Goal: Task Accomplishment & Management: Use online tool/utility

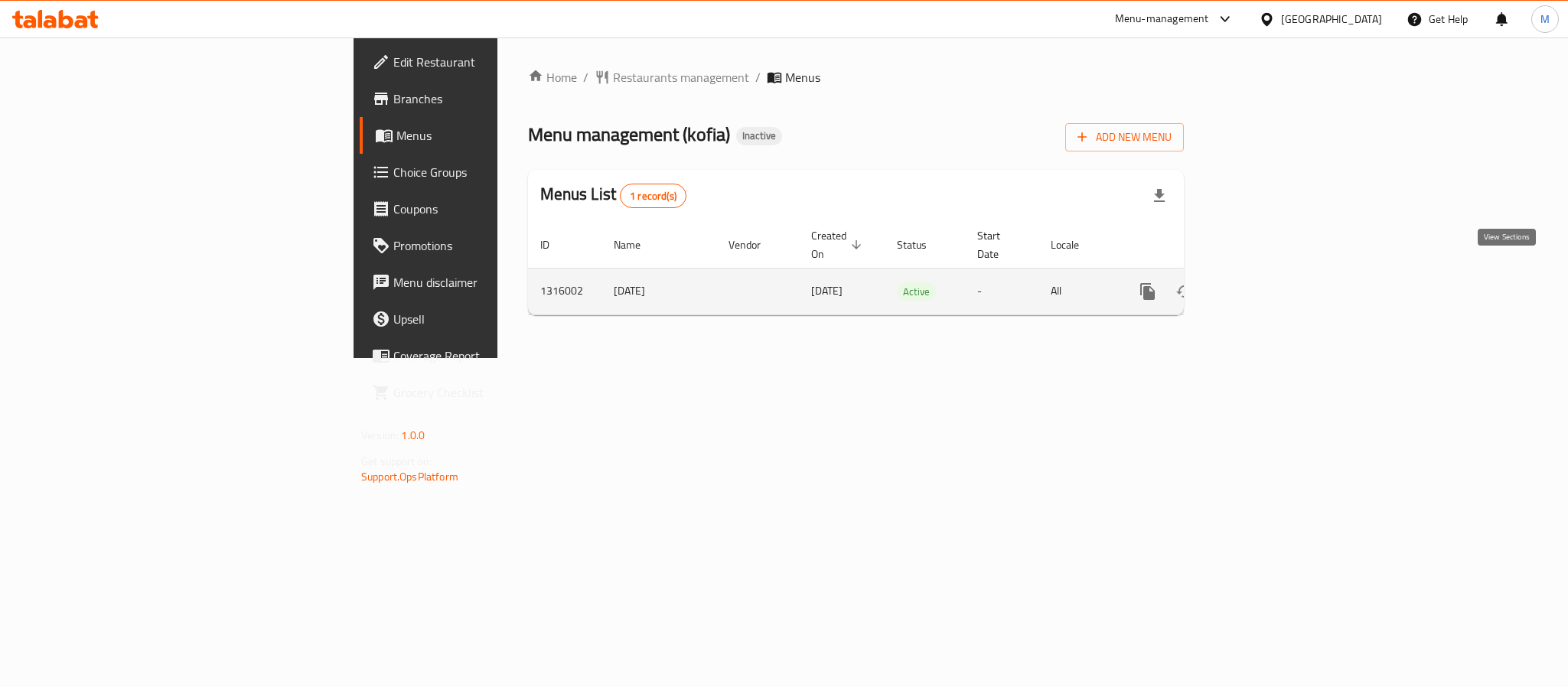
click at [1265, 285] on icon "enhanced table" at bounding box center [1258, 292] width 14 height 14
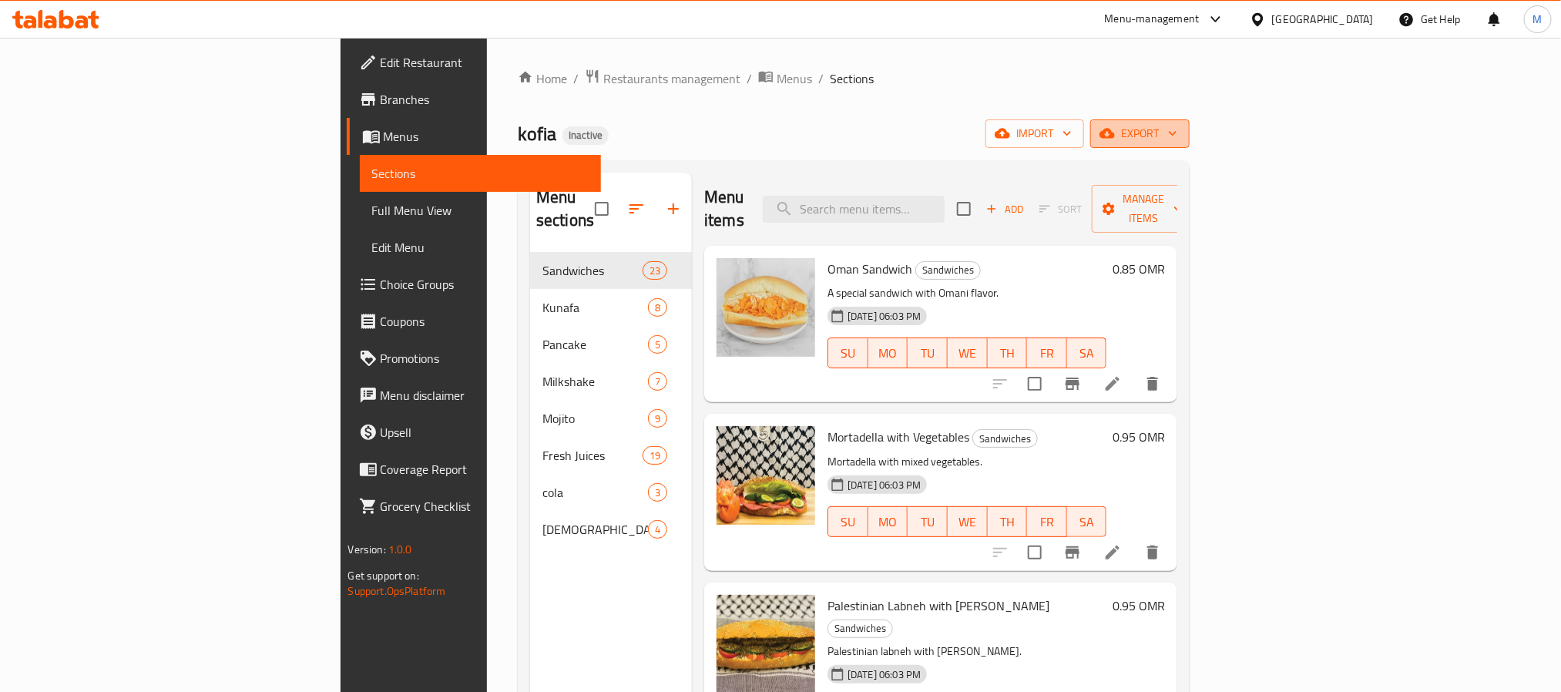
click at [1190, 123] on button "export" at bounding box center [1139, 133] width 99 height 29
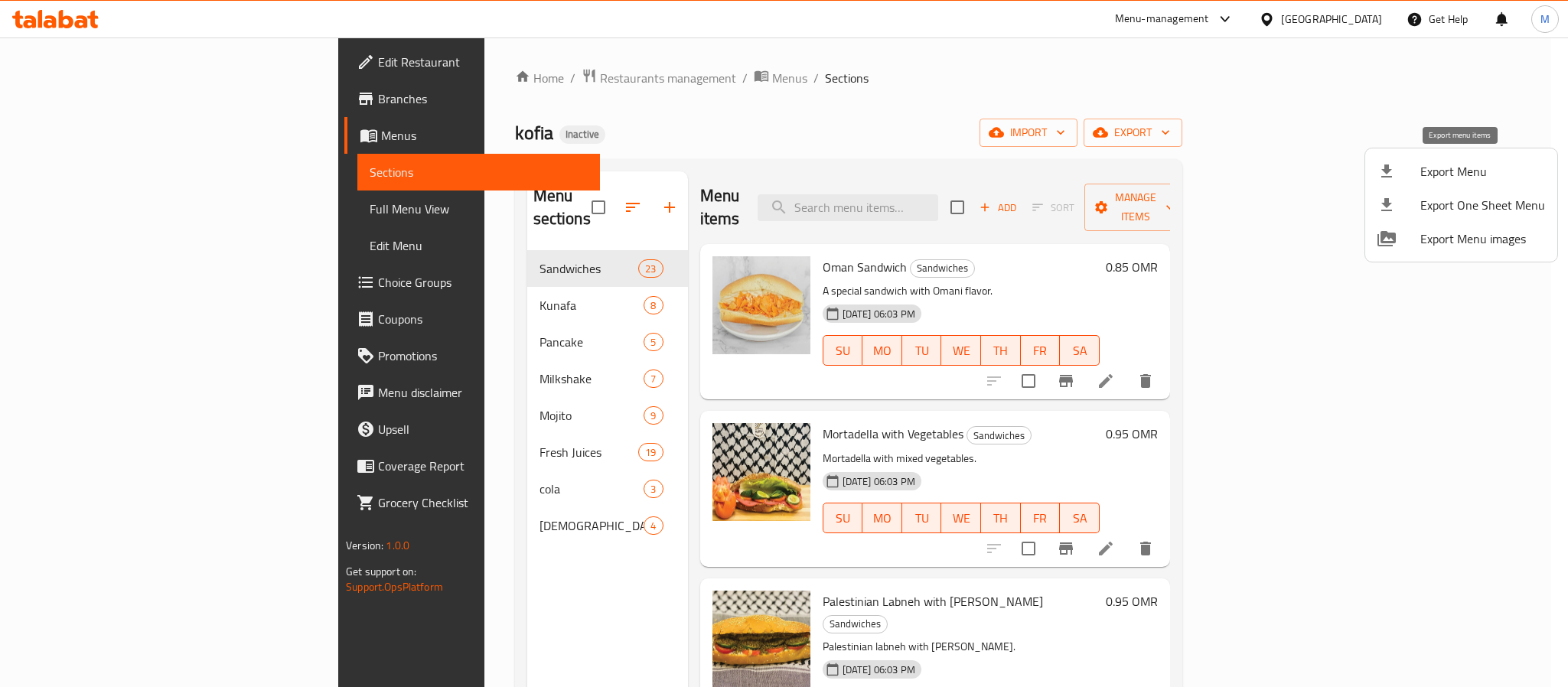
click at [1440, 169] on span "Export Menu" at bounding box center [1483, 171] width 125 height 18
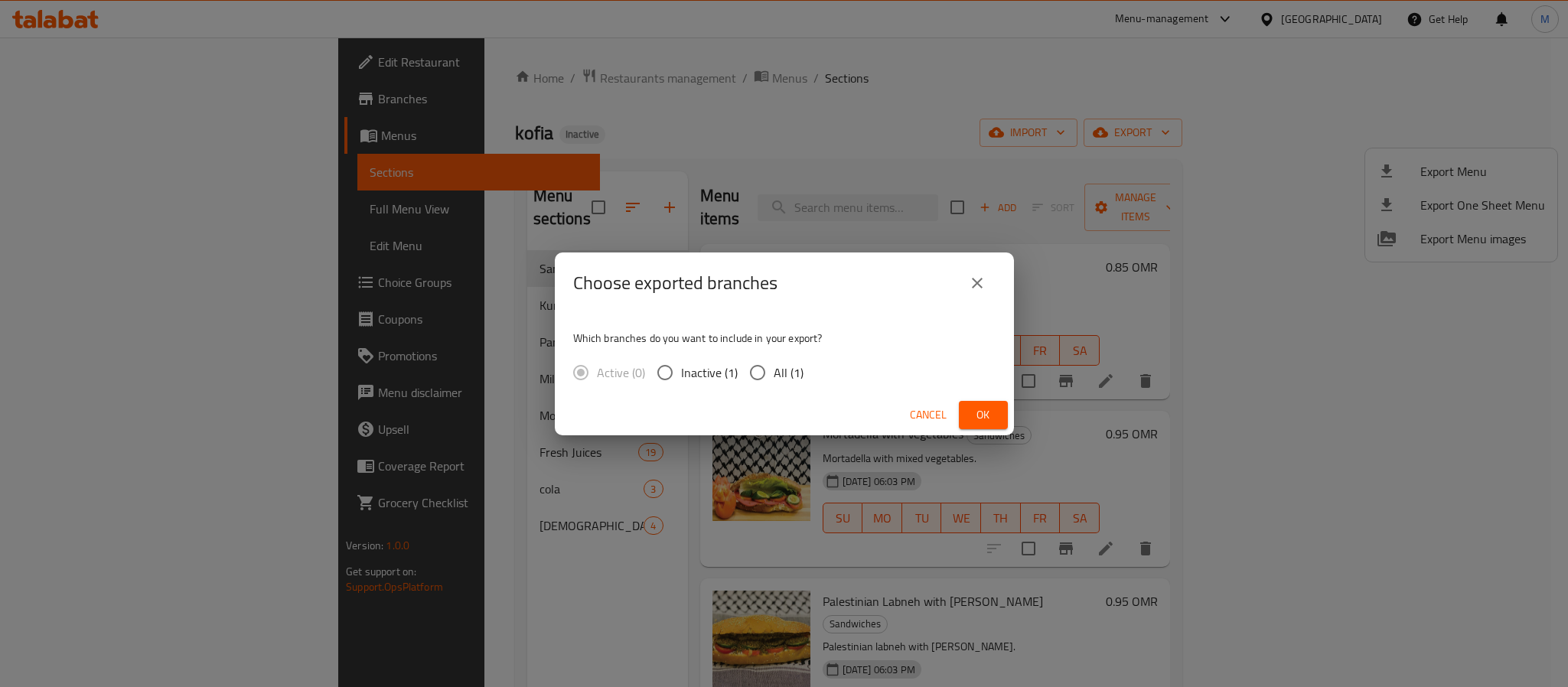
drag, startPoint x: 802, startPoint y: 361, endPoint x: 790, endPoint y: 377, distance: 20.0
click at [799, 363] on div "Active (0) Inactive (1) All (1)" at bounding box center [694, 372] width 242 height 32
click at [789, 378] on span "All (1)" at bounding box center [788, 372] width 30 height 18
click at [774, 378] on input "All (1)" at bounding box center [758, 372] width 32 height 32
radio input "true"
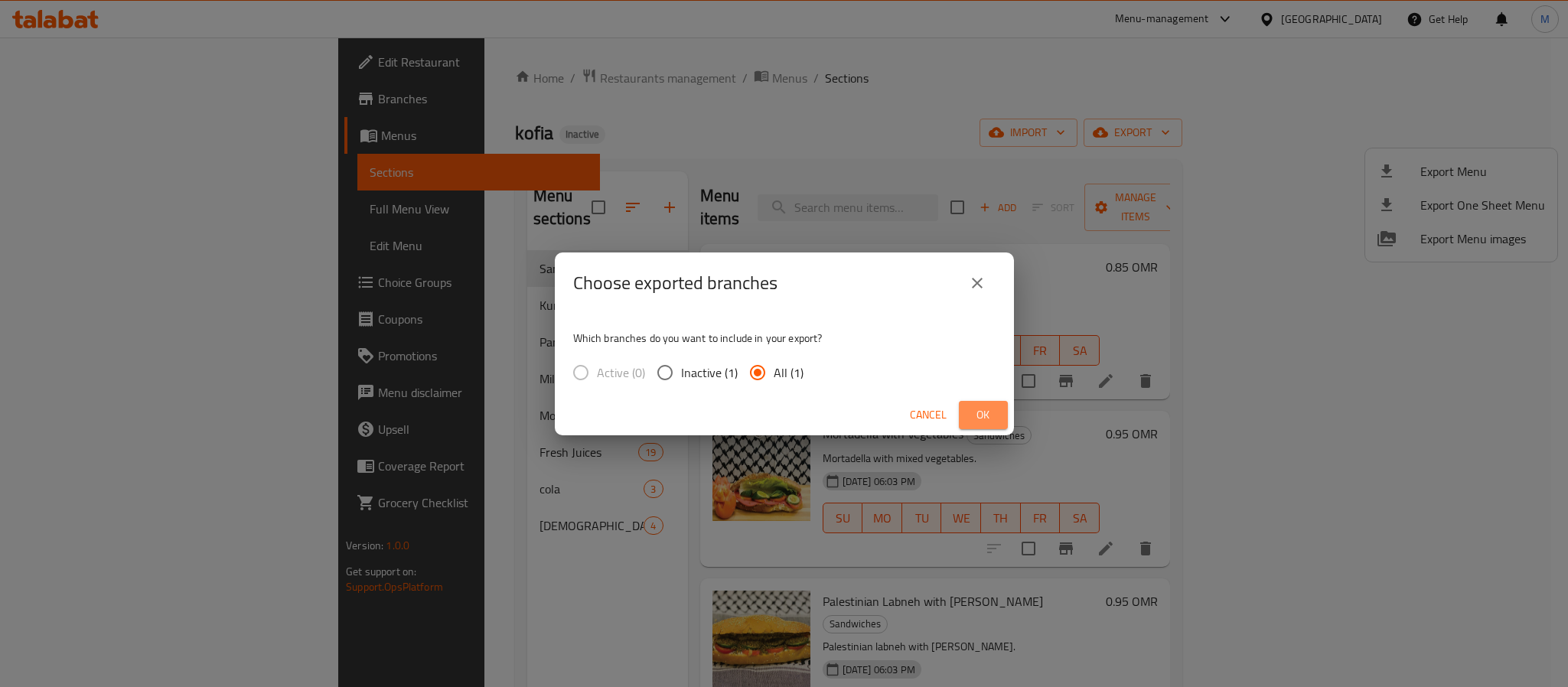
click at [983, 425] on button "Ok" at bounding box center [983, 415] width 49 height 29
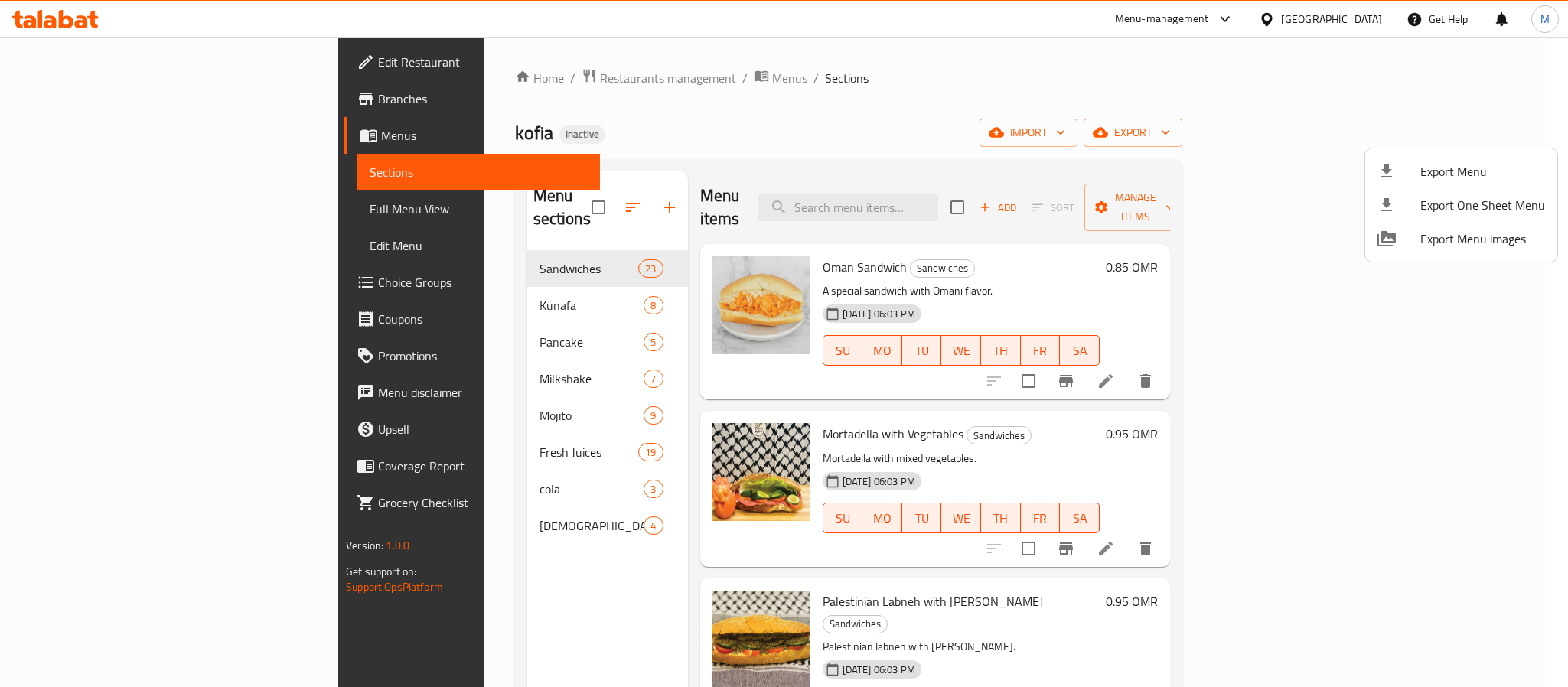
click at [1357, 18] on div at bounding box center [784, 344] width 1568 height 687
click at [1357, 18] on div "[GEOGRAPHIC_DATA]" at bounding box center [1332, 19] width 101 height 17
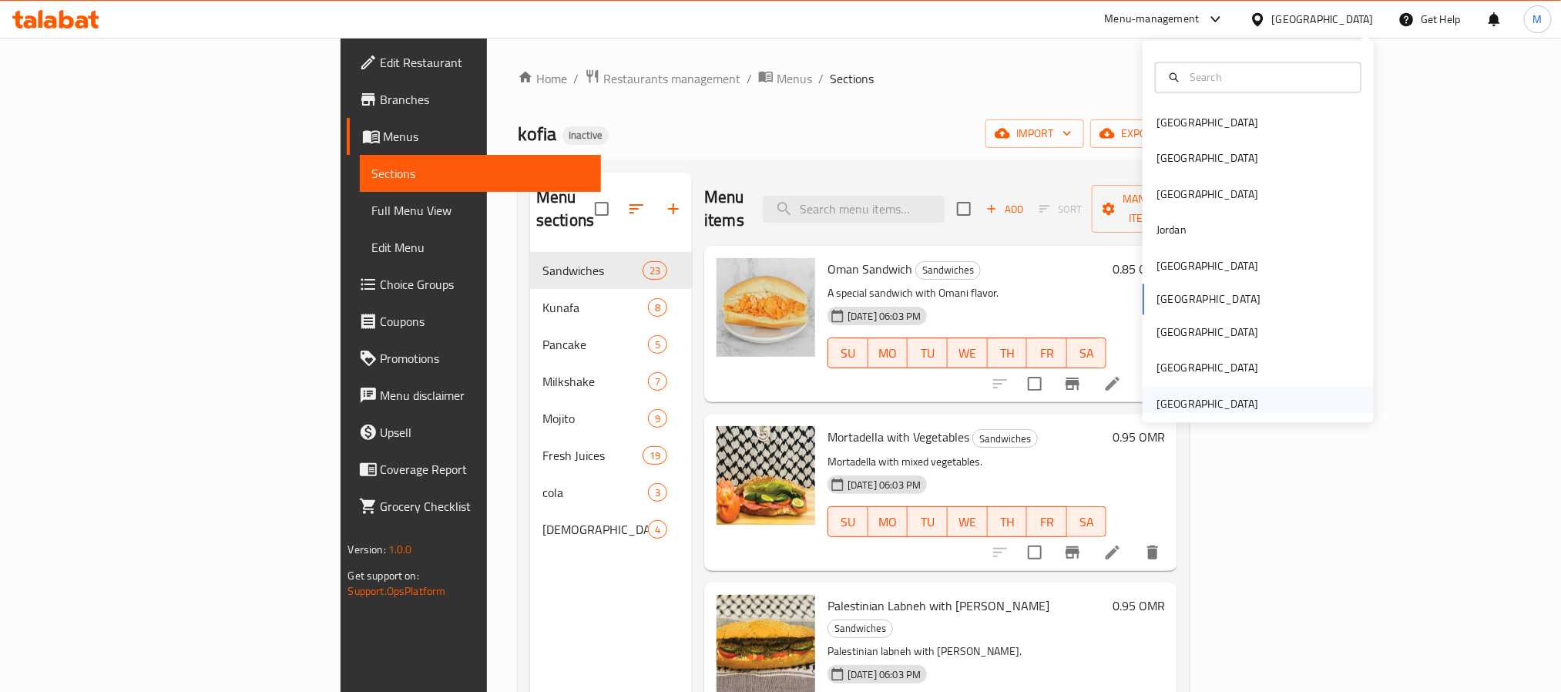
click at [1191, 412] on div "[GEOGRAPHIC_DATA]" at bounding box center [1208, 403] width 102 height 17
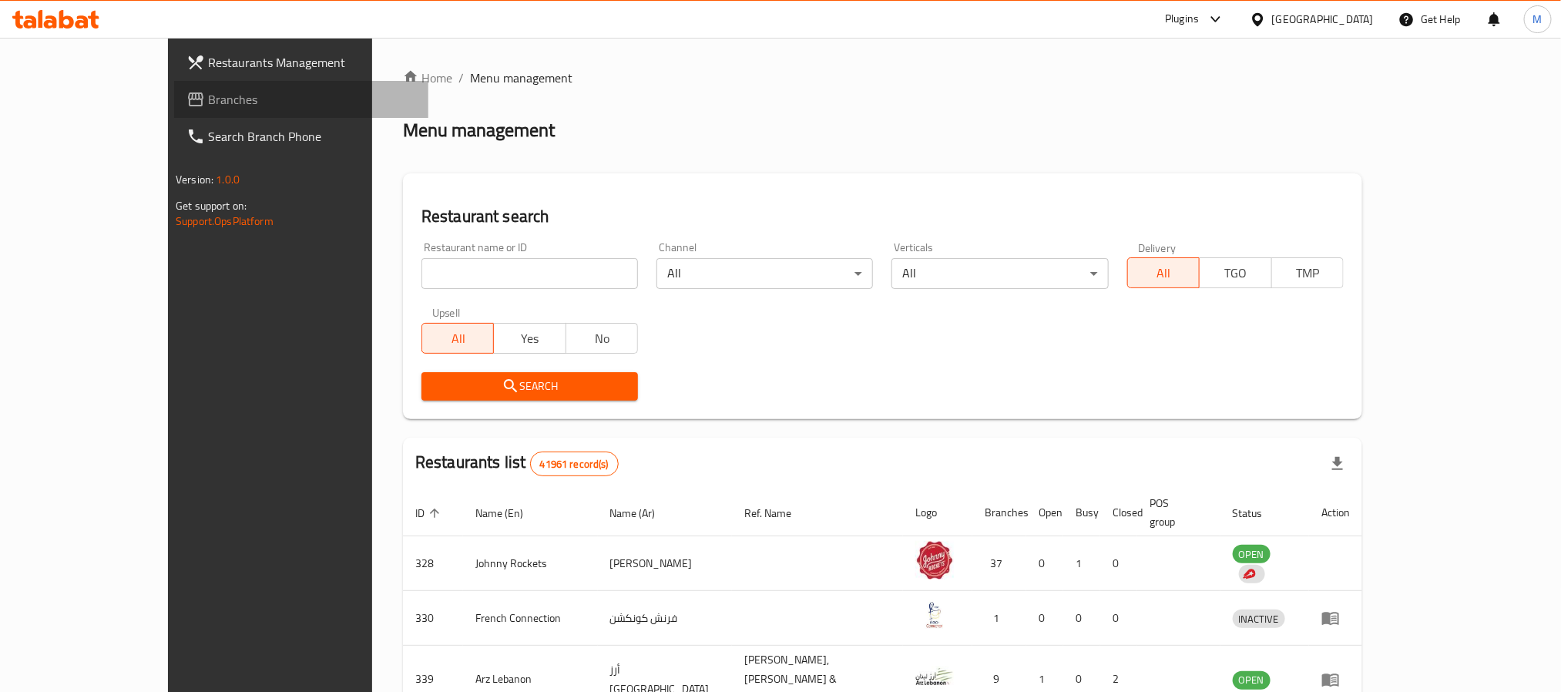
click at [208, 97] on span "Branches" at bounding box center [312, 99] width 208 height 18
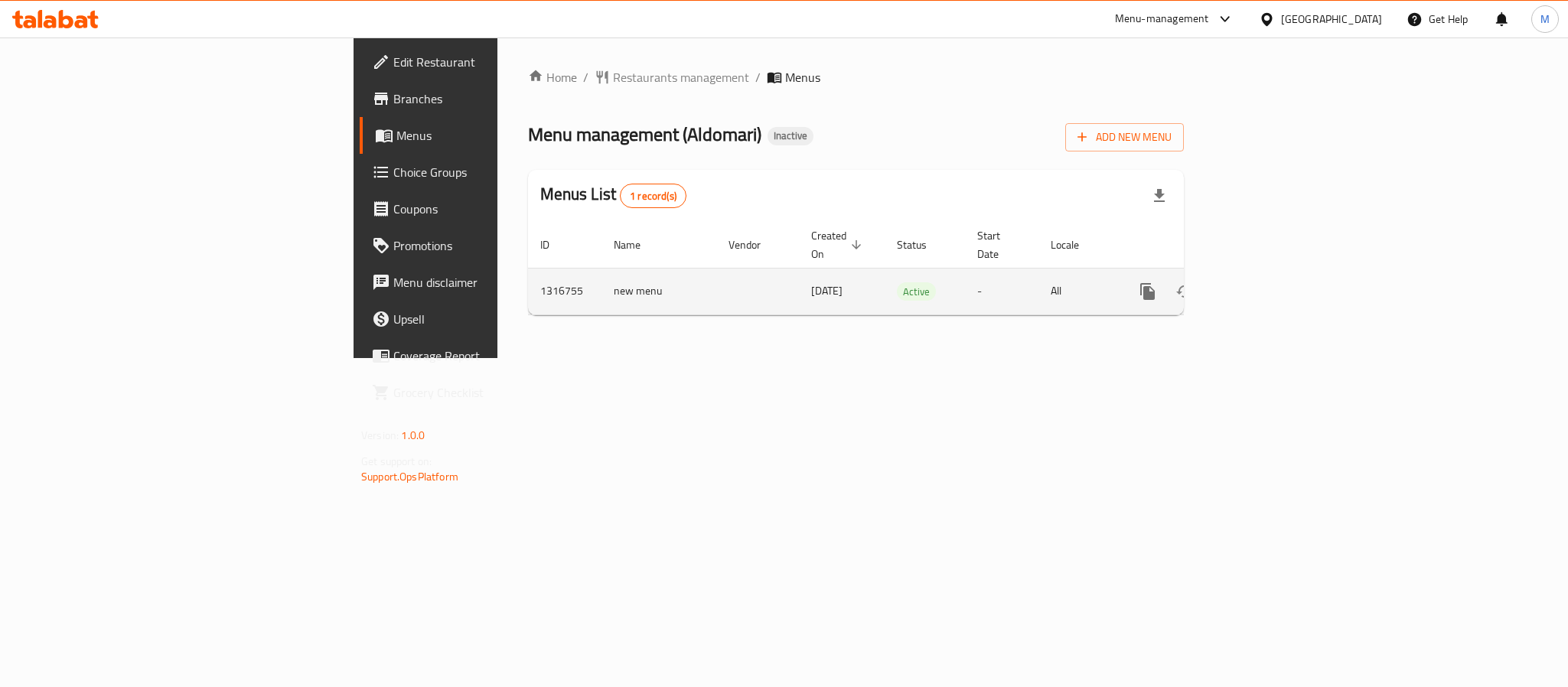
click at [1267, 282] on icon "enhanced table" at bounding box center [1258, 291] width 18 height 18
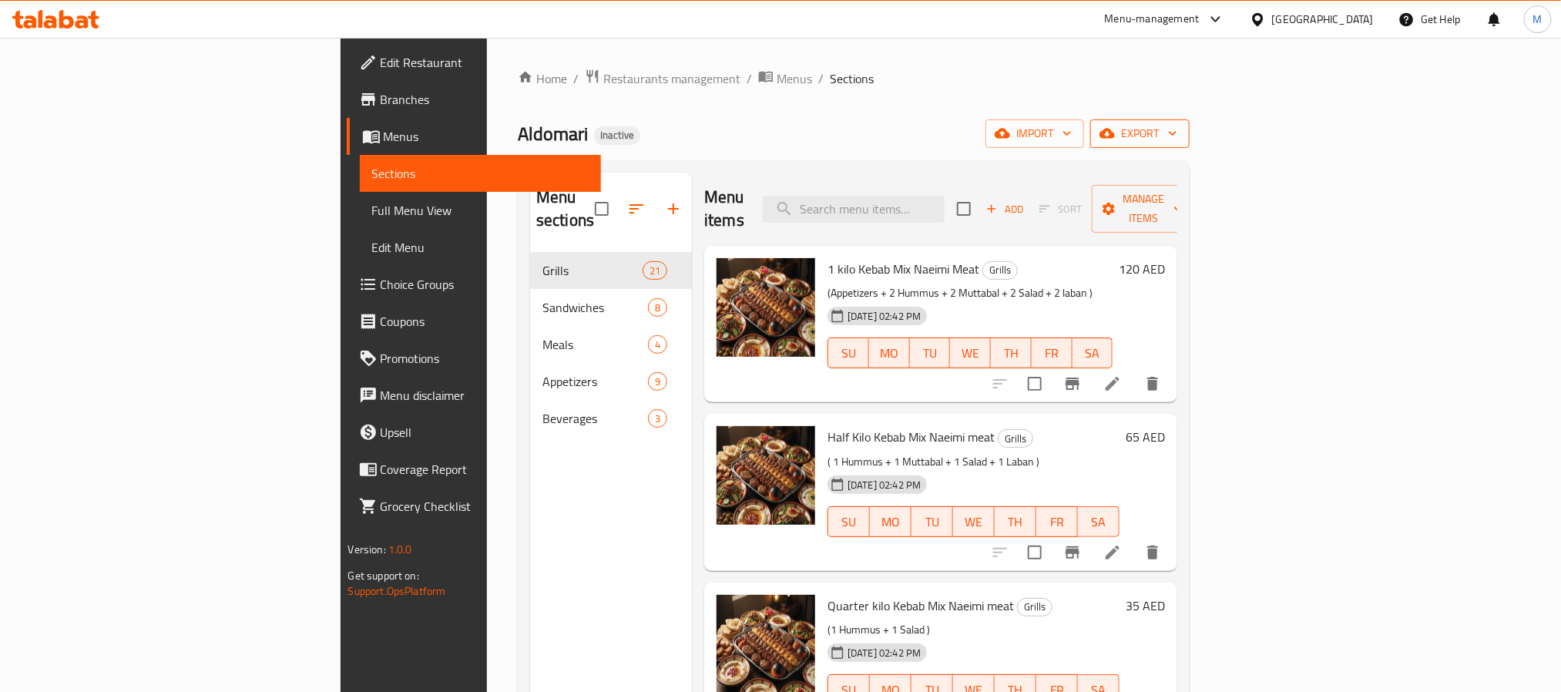
click at [1190, 144] on button "export" at bounding box center [1139, 133] width 99 height 29
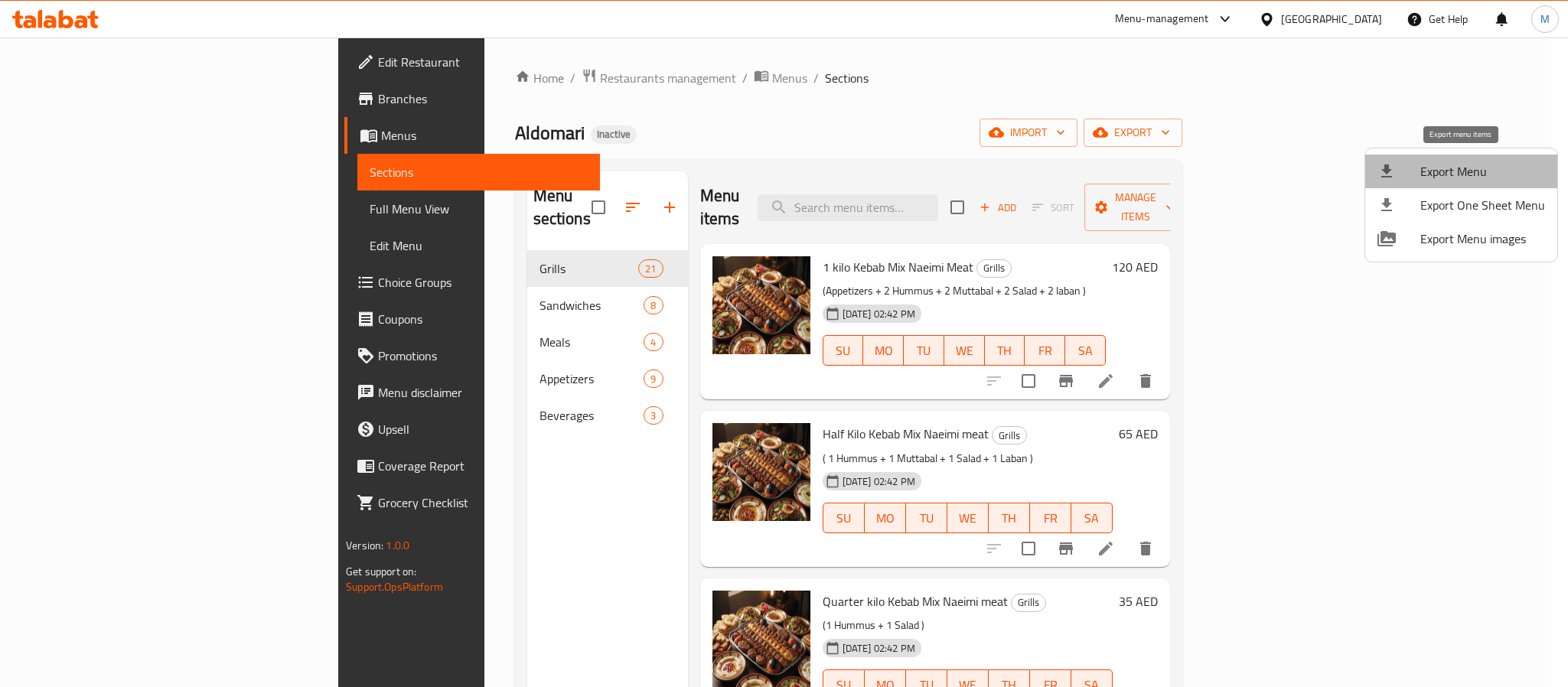
click at [1474, 184] on li "Export Menu" at bounding box center [1461, 172] width 192 height 34
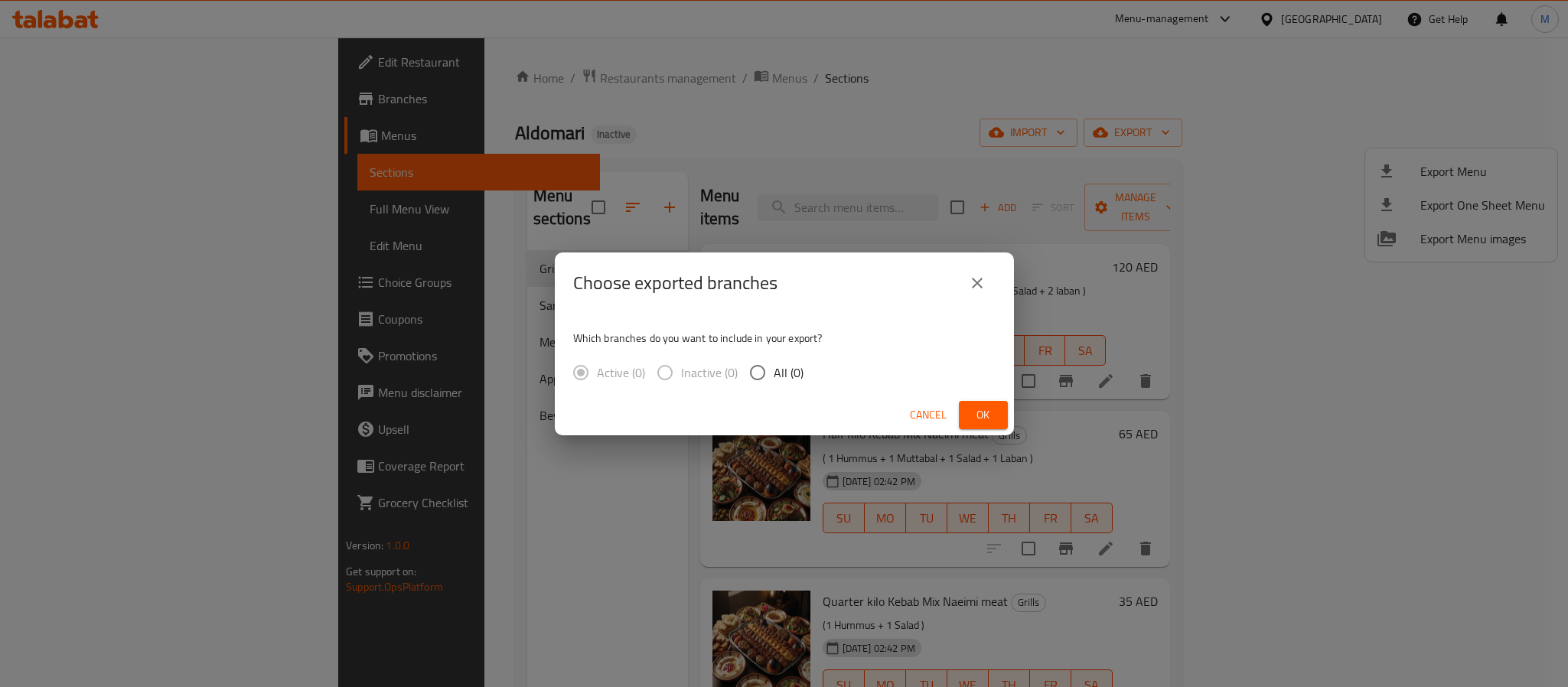
click at [760, 382] on input "All (0)" at bounding box center [758, 372] width 32 height 32
radio input "true"
click at [965, 415] on button "Ok" at bounding box center [983, 415] width 49 height 29
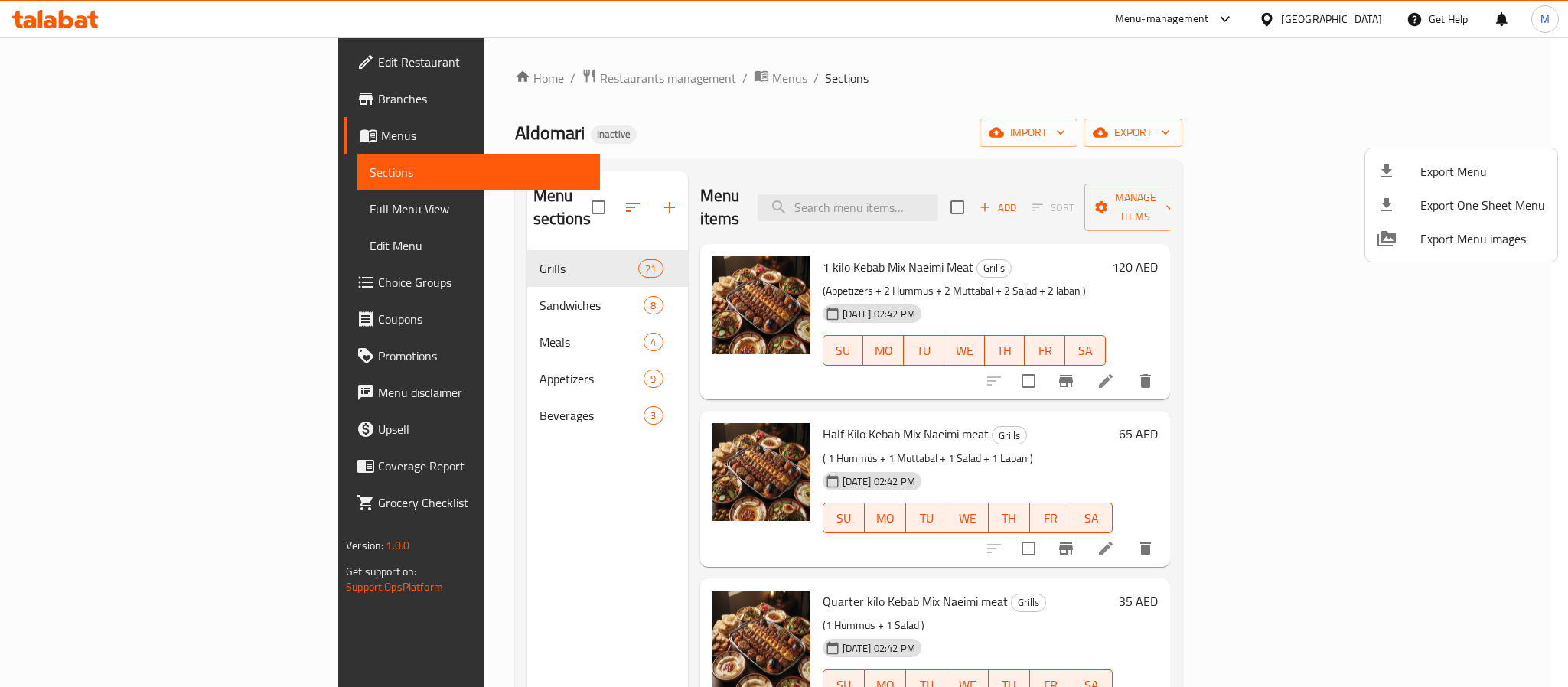
click at [1330, 12] on div at bounding box center [784, 344] width 1568 height 687
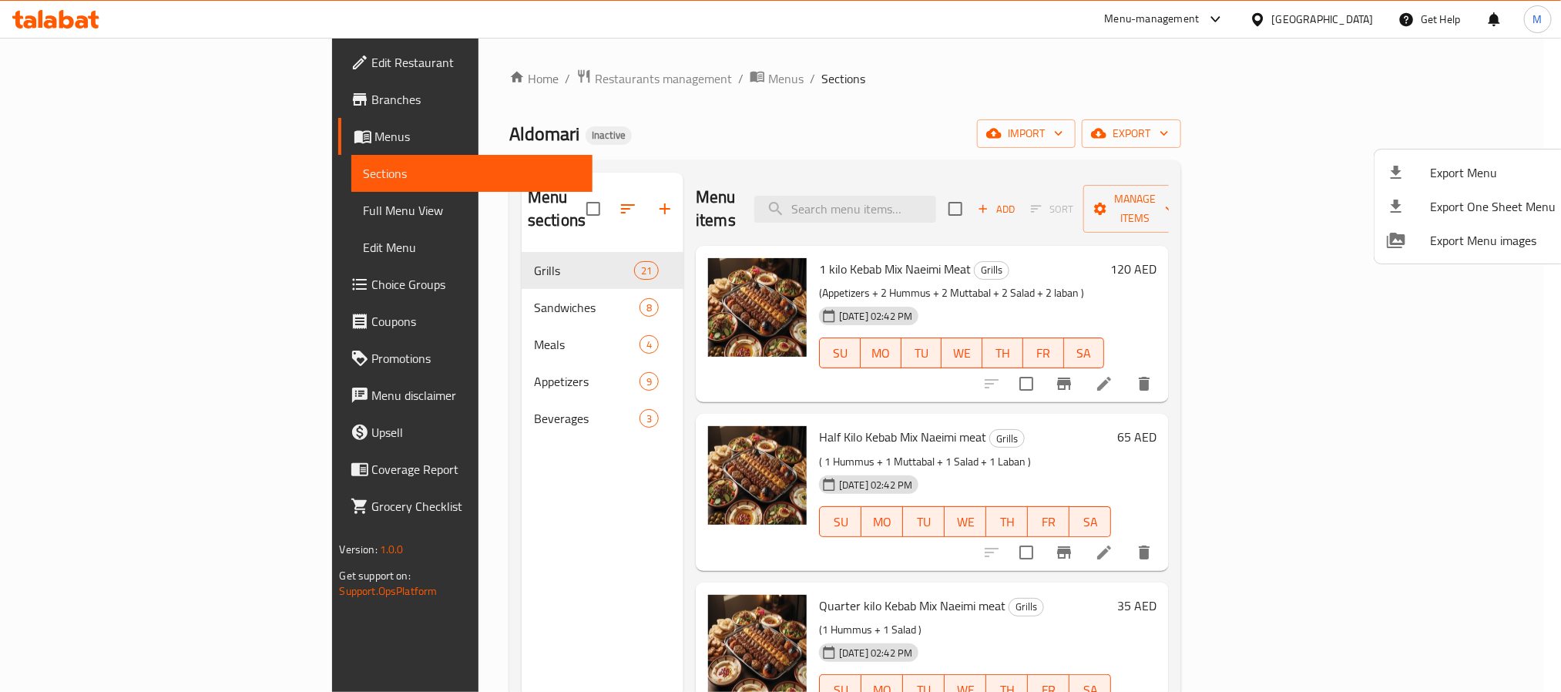
click at [1339, 12] on div "[GEOGRAPHIC_DATA]" at bounding box center [1323, 19] width 102 height 17
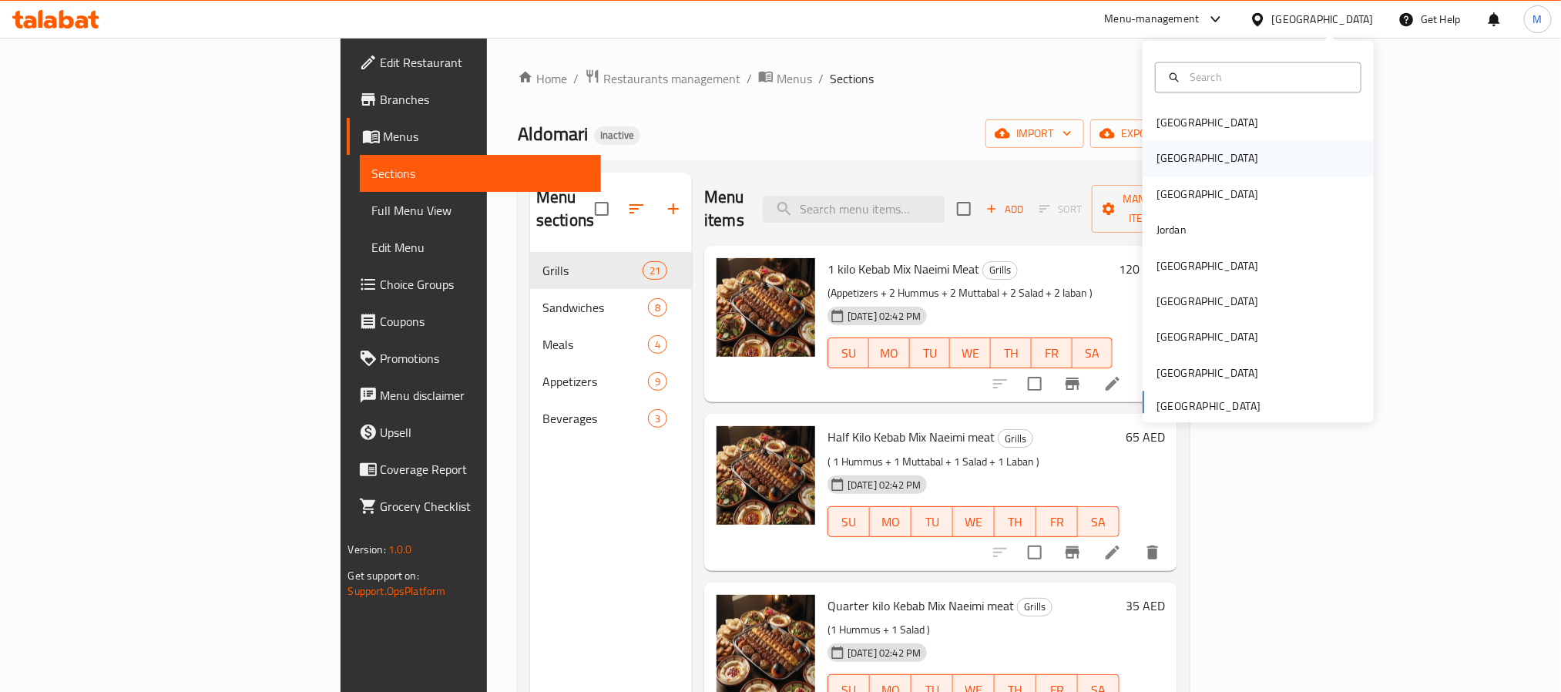
click at [1170, 173] on div "[GEOGRAPHIC_DATA]" at bounding box center [1207, 158] width 126 height 35
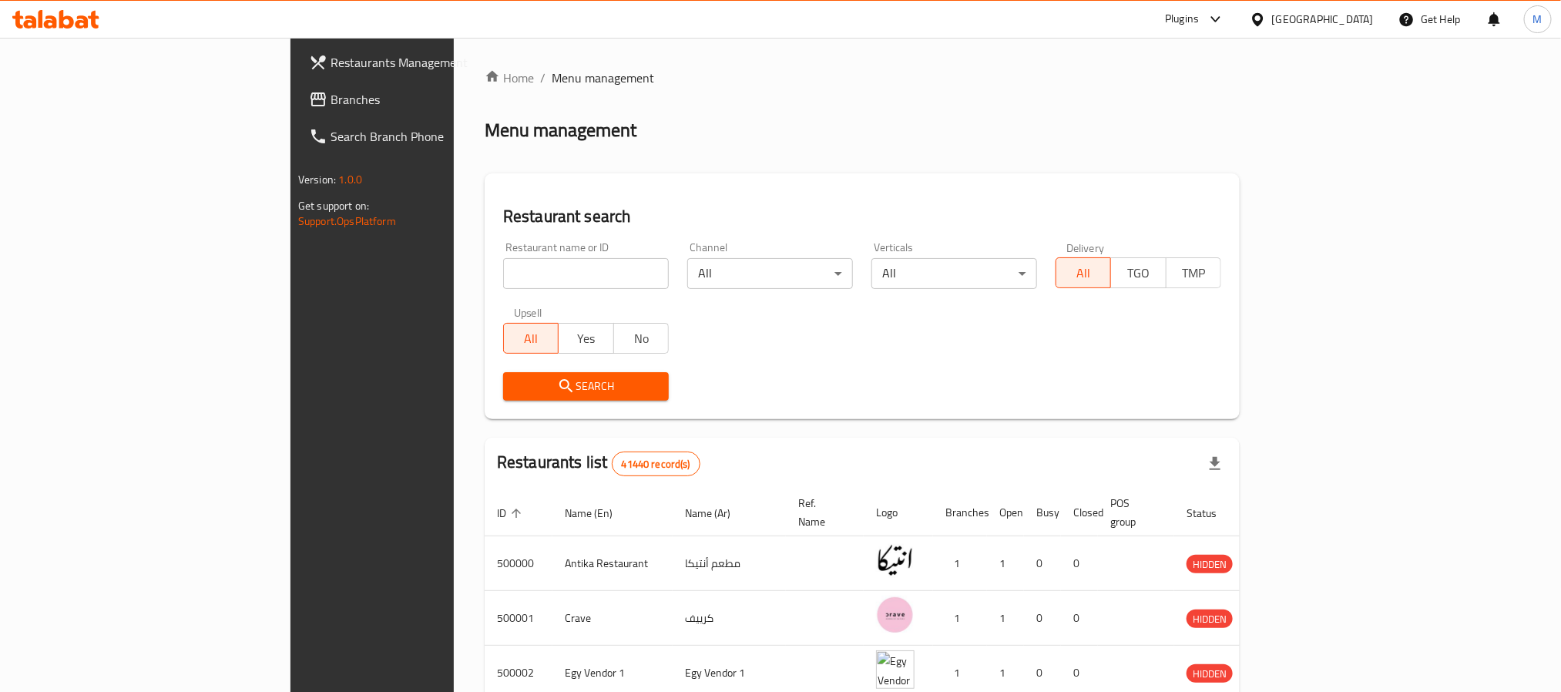
click at [331, 92] on span "Branches" at bounding box center [435, 99] width 208 height 18
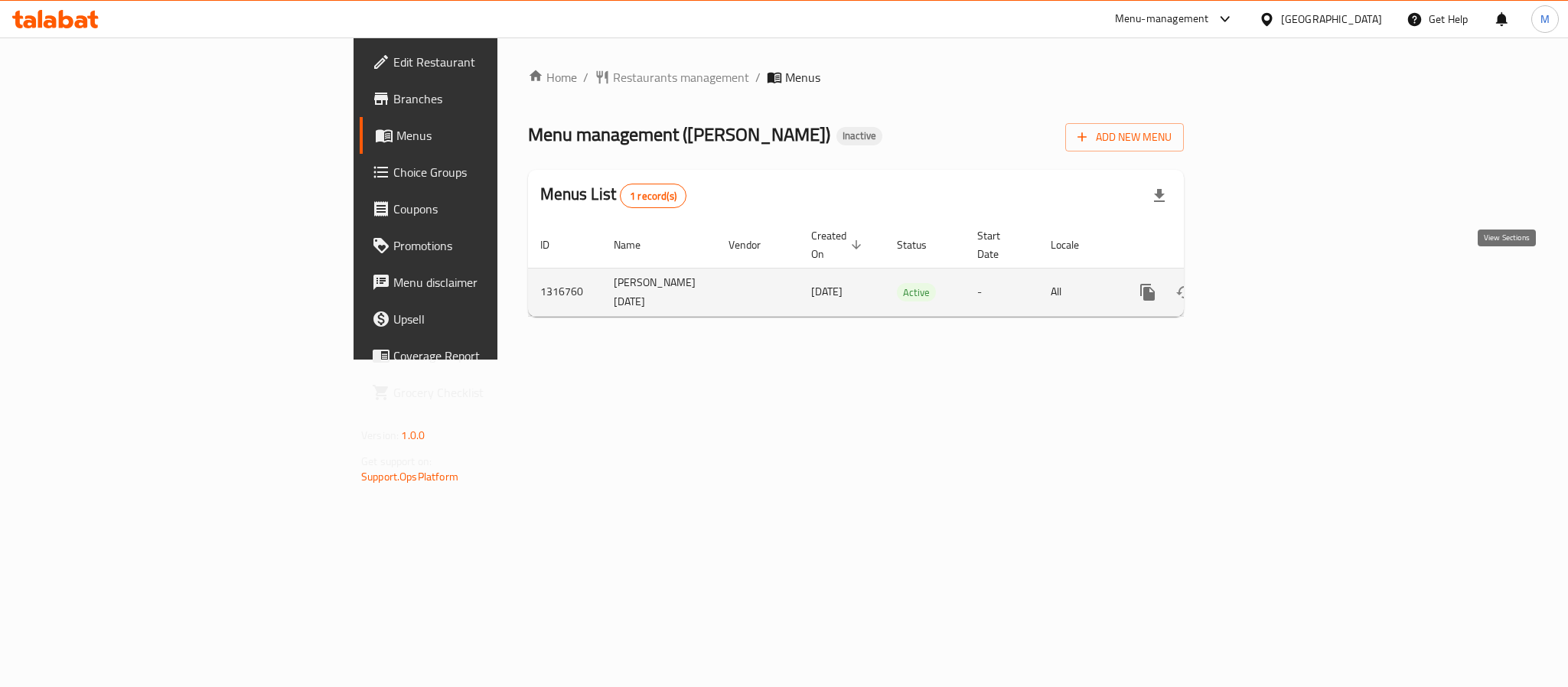
click at [1276, 280] on link "enhanced table" at bounding box center [1257, 292] width 37 height 37
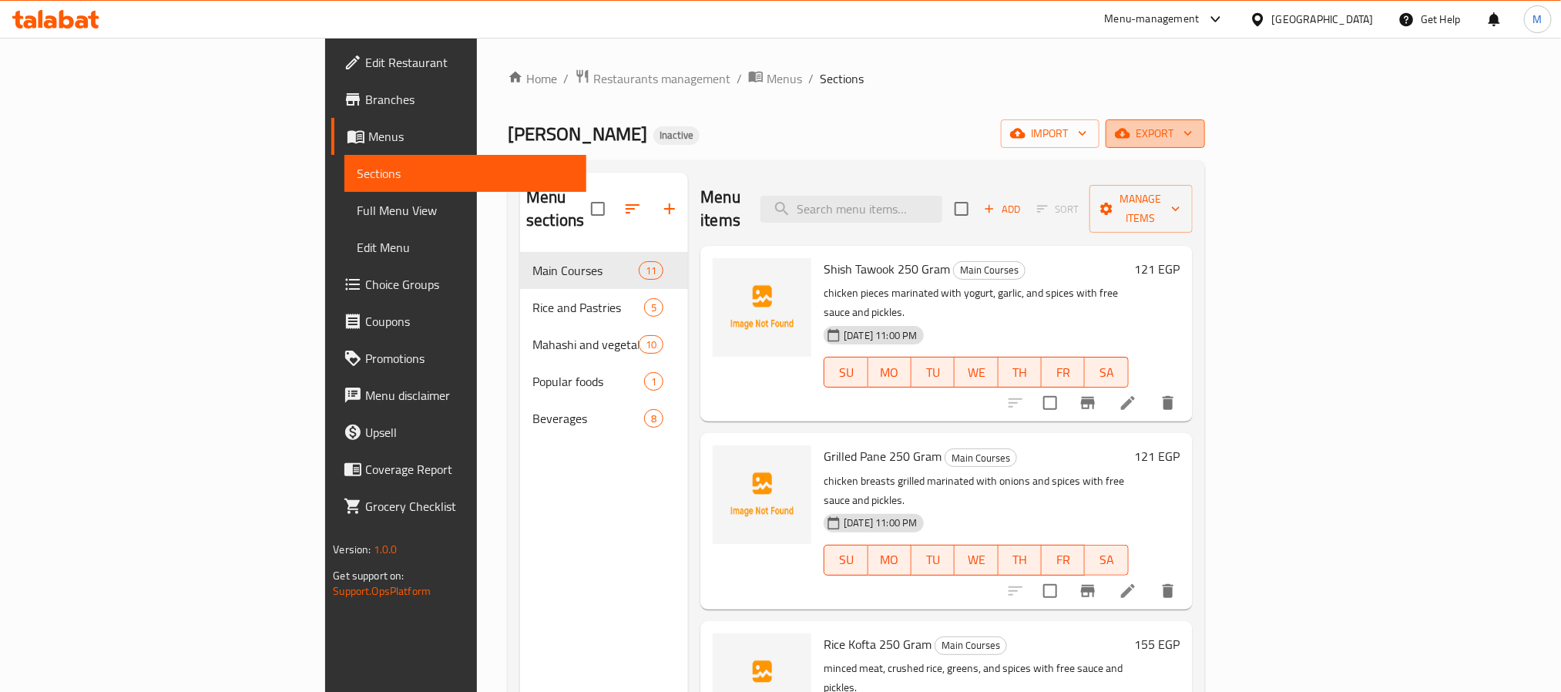
click at [1193, 141] on span "export" at bounding box center [1155, 133] width 75 height 19
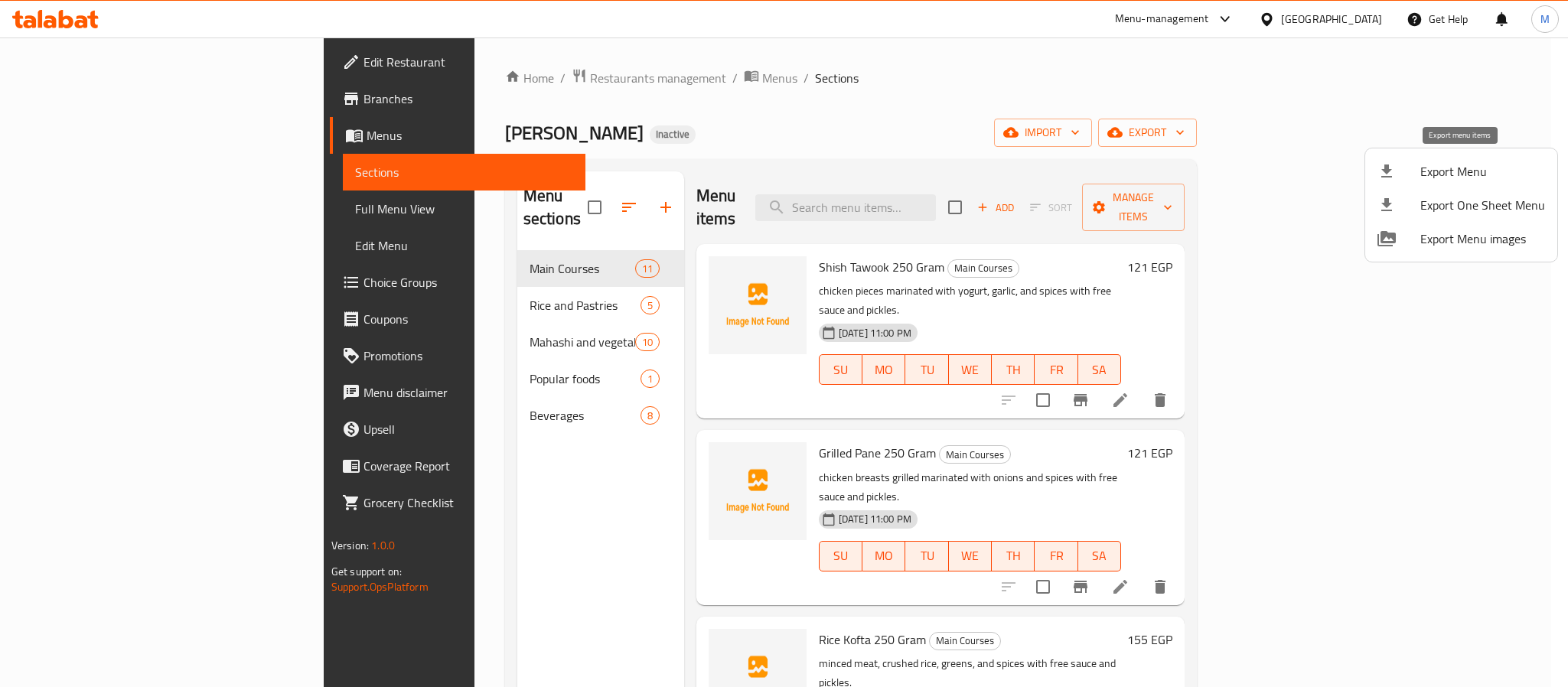
click at [1449, 175] on span "Export Menu" at bounding box center [1483, 171] width 125 height 18
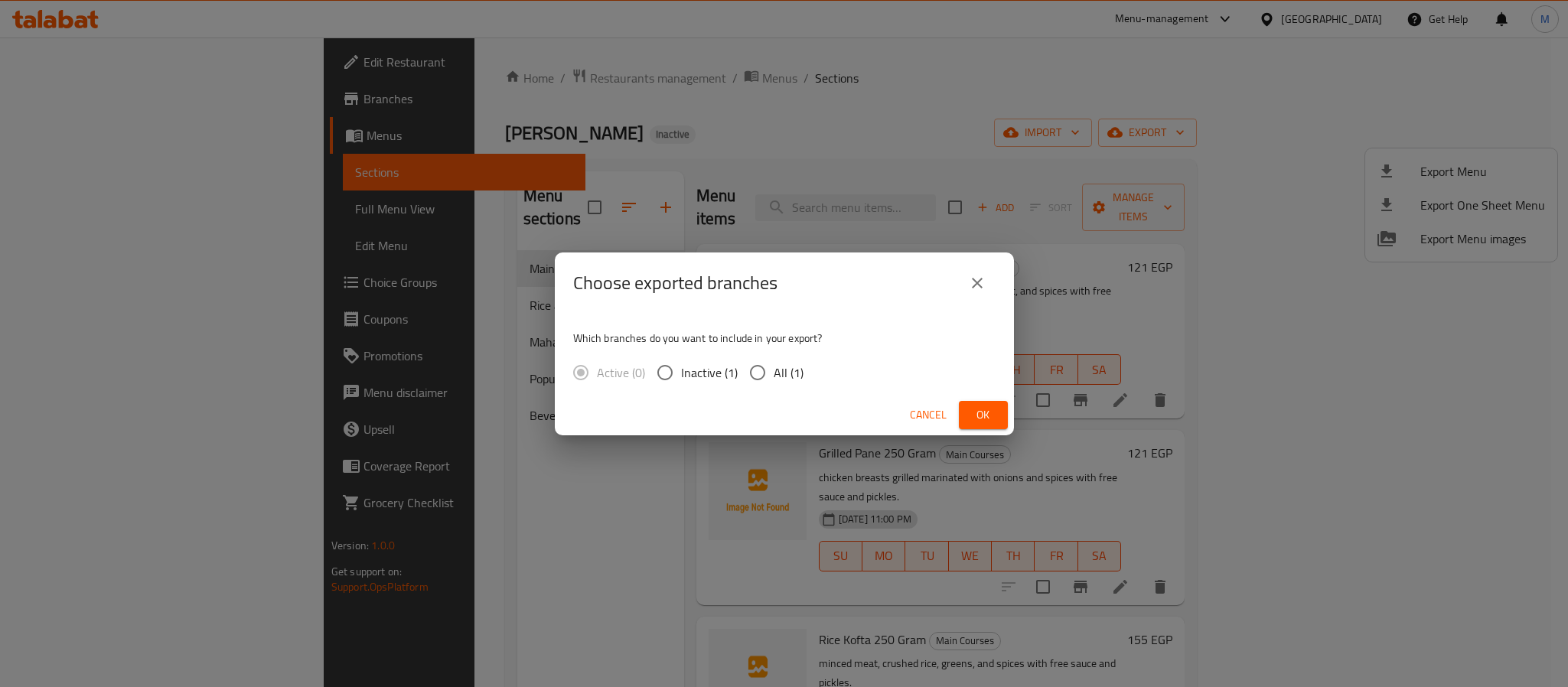
click at [789, 369] on span "All (1)" at bounding box center [788, 372] width 30 height 18
click at [774, 369] on input "All (1)" at bounding box center [758, 372] width 32 height 32
radio input "true"
click at [976, 411] on span "Ok" at bounding box center [983, 414] width 25 height 19
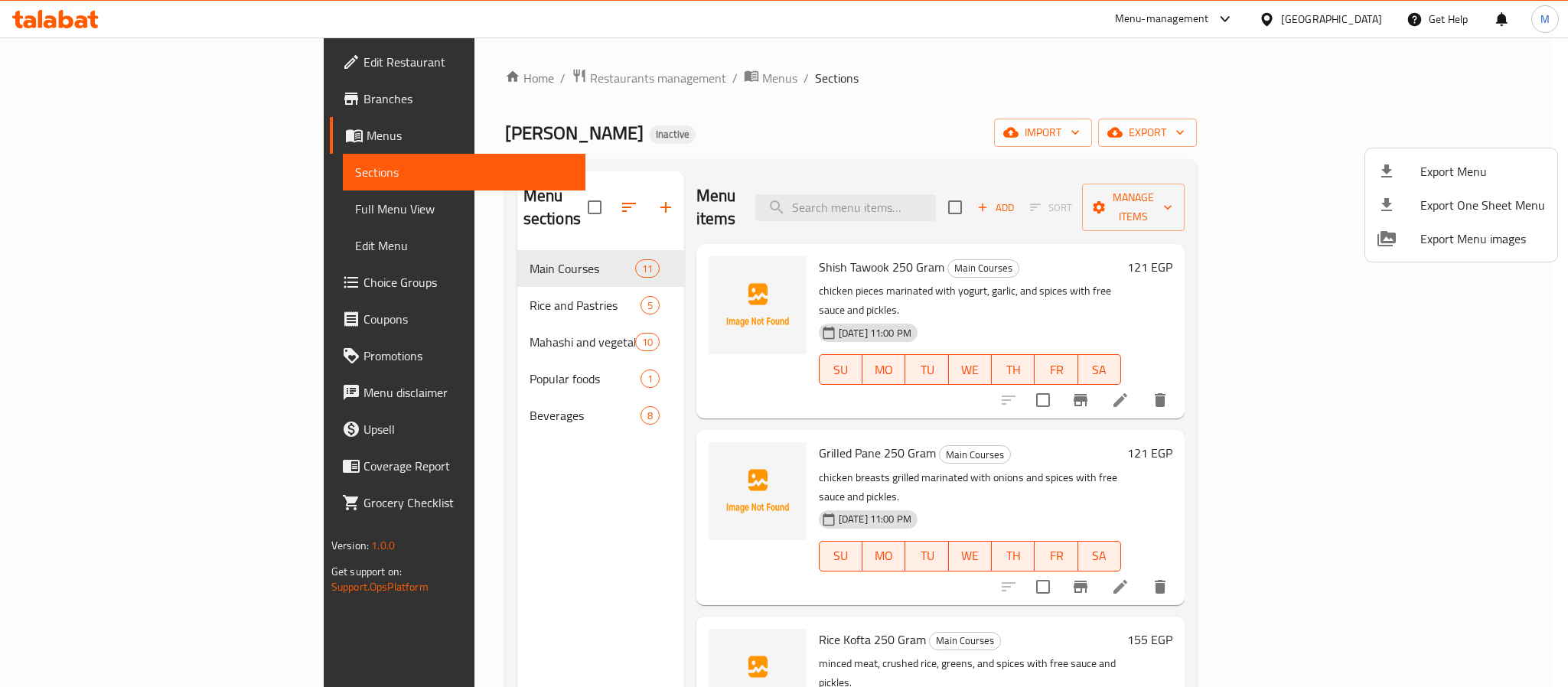
click at [478, 94] on div at bounding box center [784, 344] width 1568 height 687
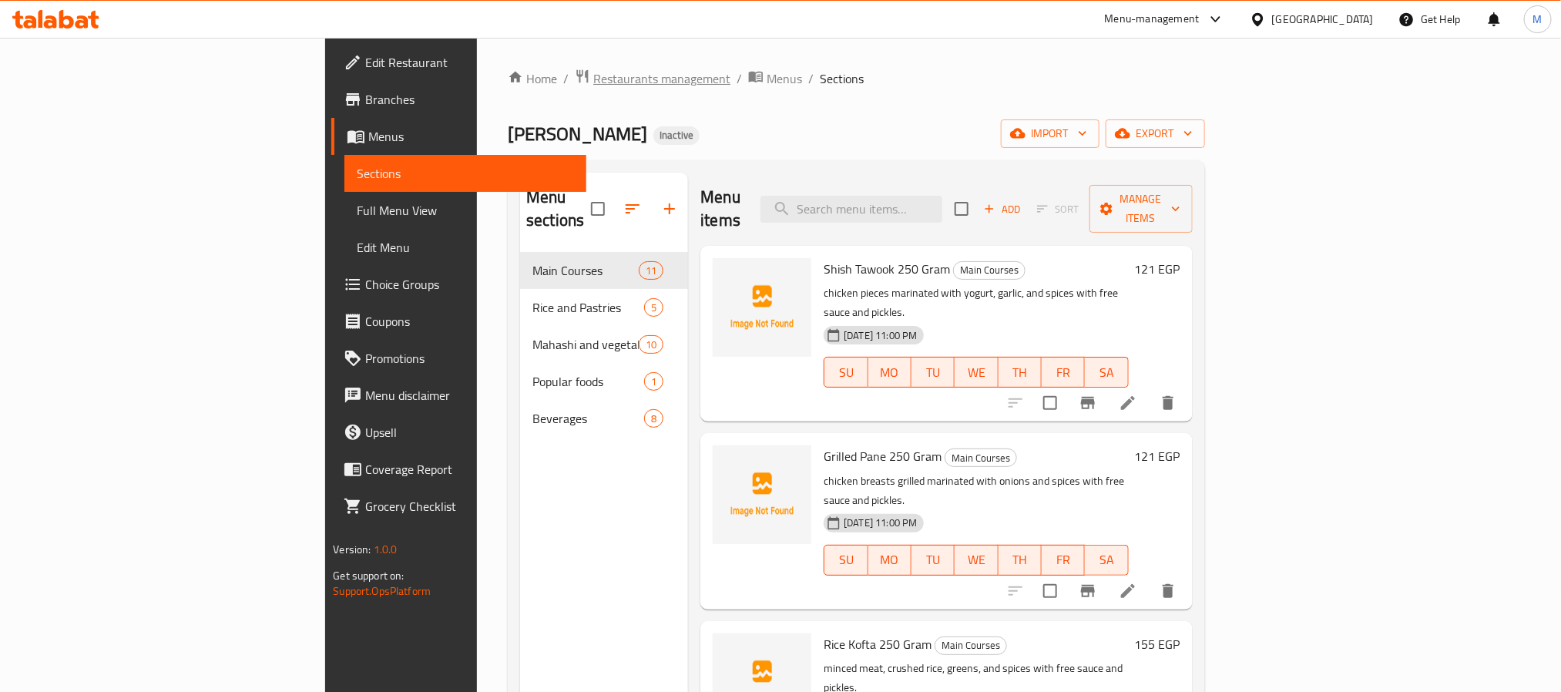
click at [593, 77] on span "Restaurants management" at bounding box center [661, 78] width 137 height 18
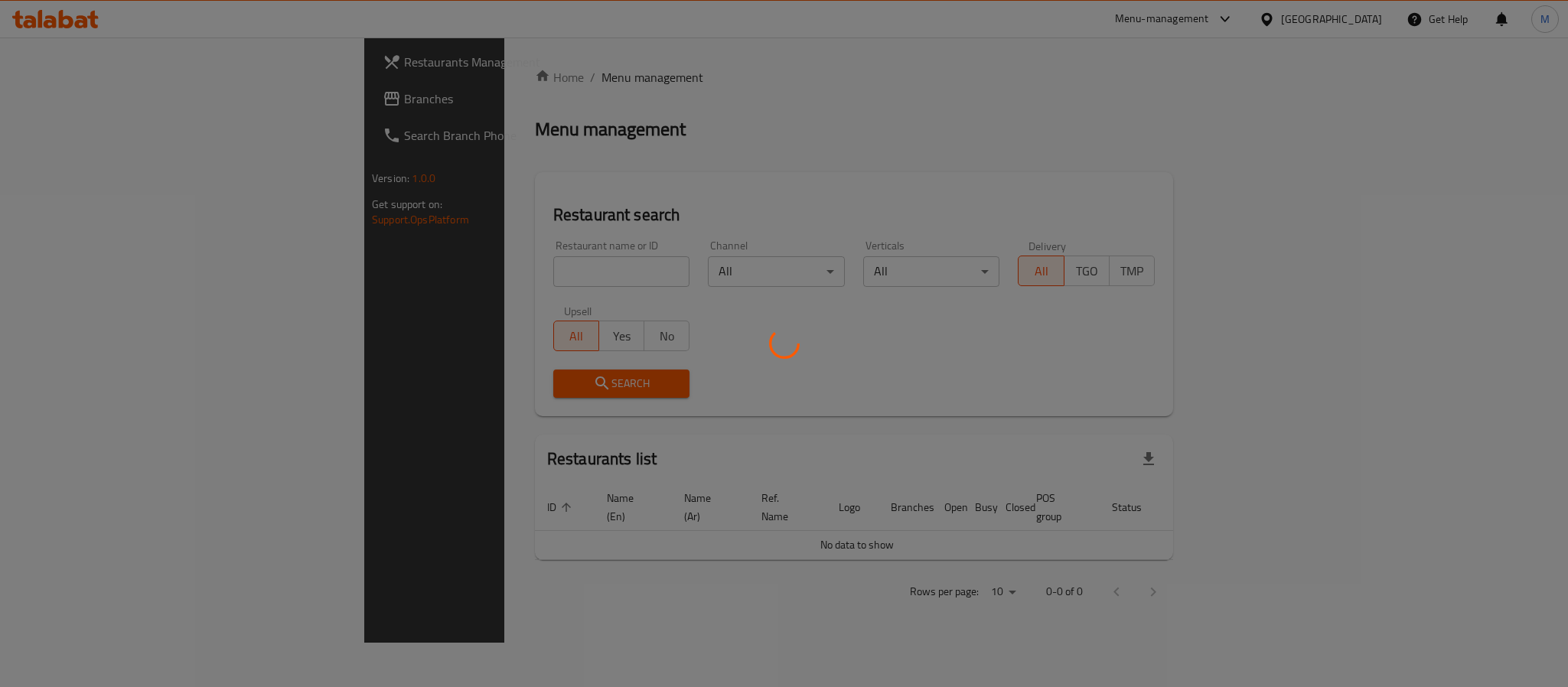
click at [98, 95] on div at bounding box center [784, 344] width 1568 height 687
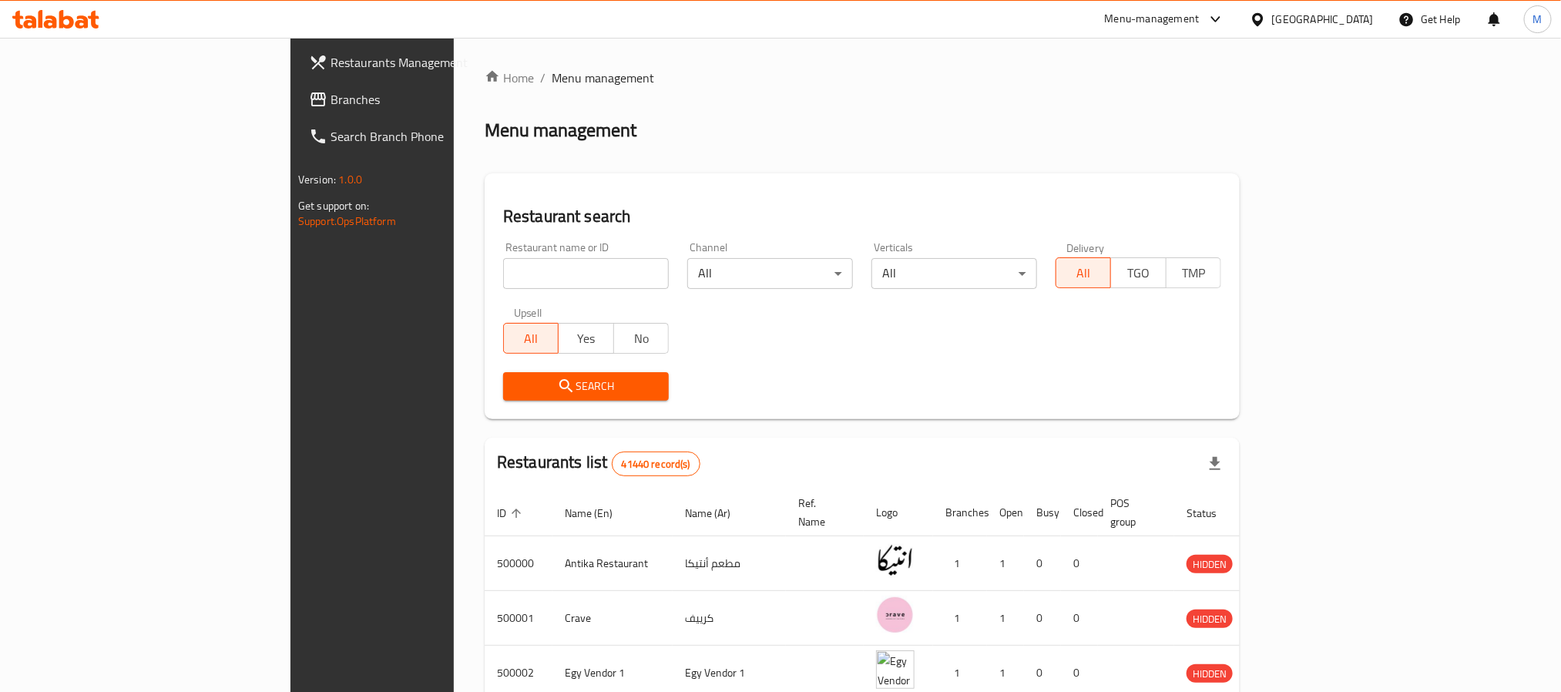
click at [331, 96] on span "Branches" at bounding box center [435, 99] width 208 height 18
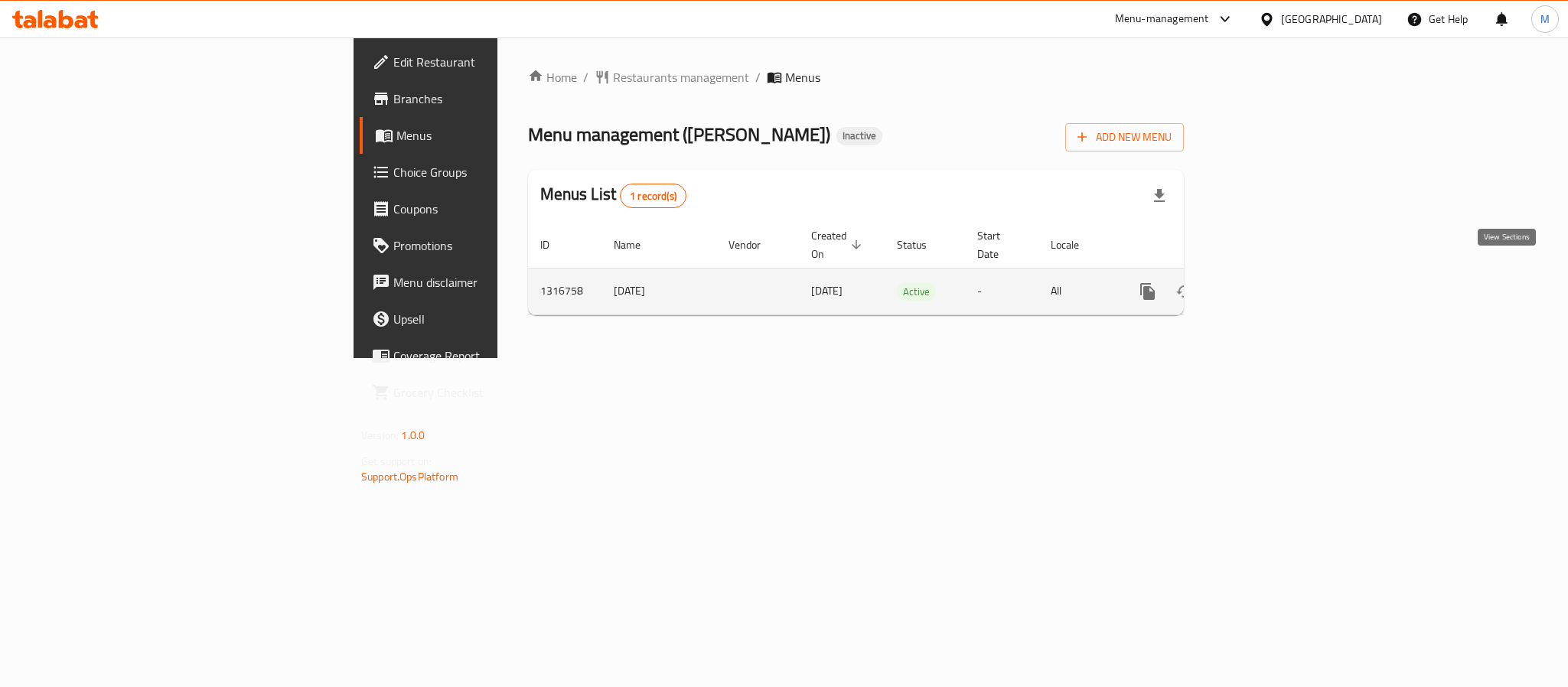
click at [1276, 279] on link "enhanced table" at bounding box center [1257, 291] width 37 height 37
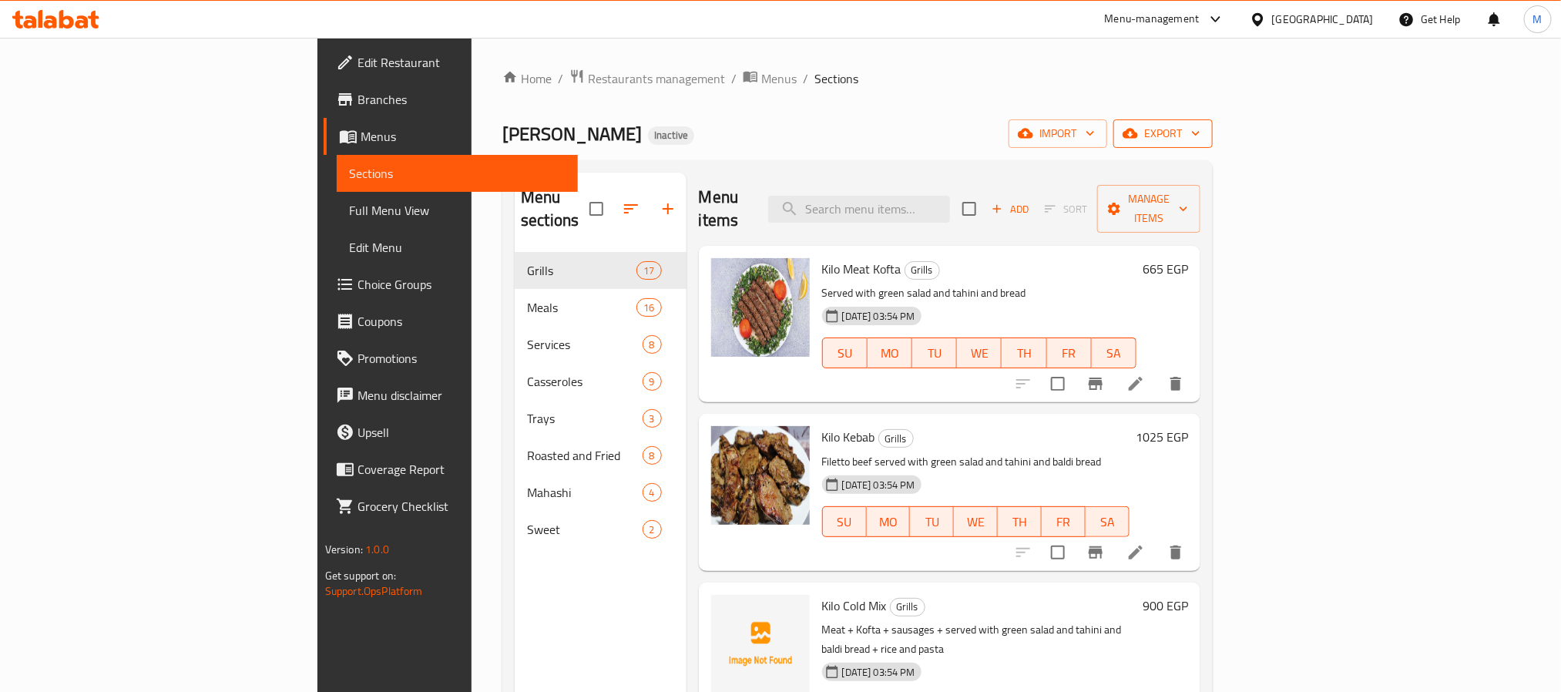
click at [1201, 133] on span "export" at bounding box center [1163, 133] width 75 height 19
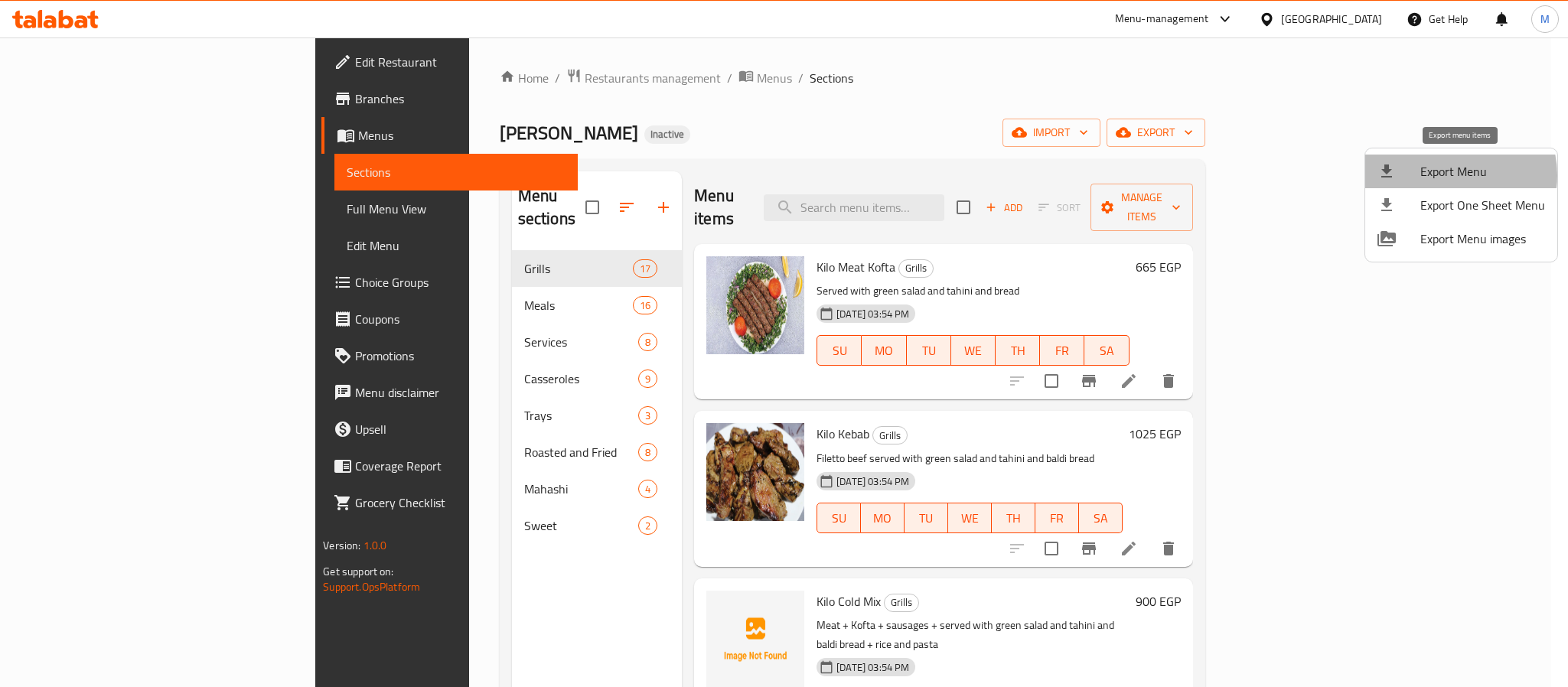
click at [1451, 175] on span "Export Menu" at bounding box center [1483, 171] width 125 height 18
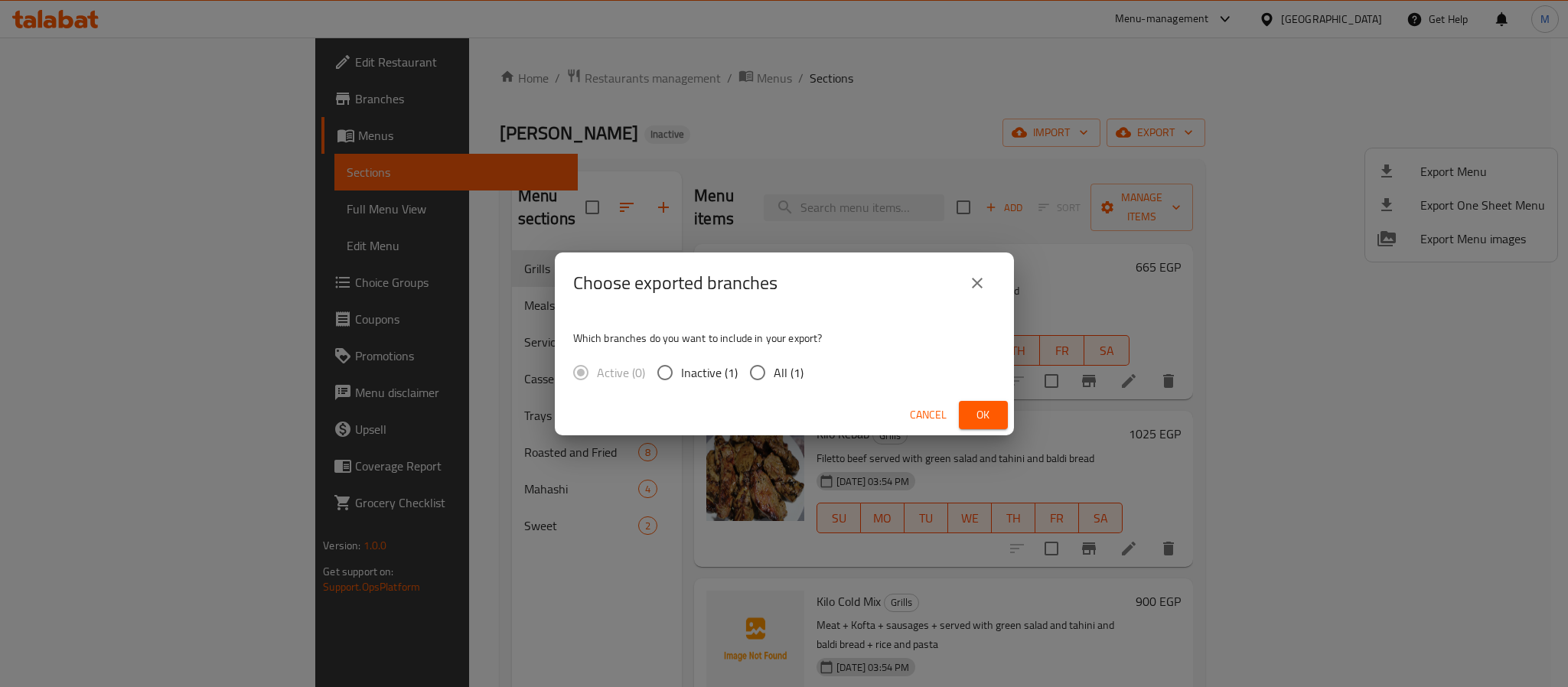
click at [785, 369] on span "All (1)" at bounding box center [788, 372] width 30 height 18
click at [774, 369] on input "All (1)" at bounding box center [758, 372] width 32 height 32
radio input "true"
click at [972, 421] on span "Ok" at bounding box center [983, 414] width 25 height 19
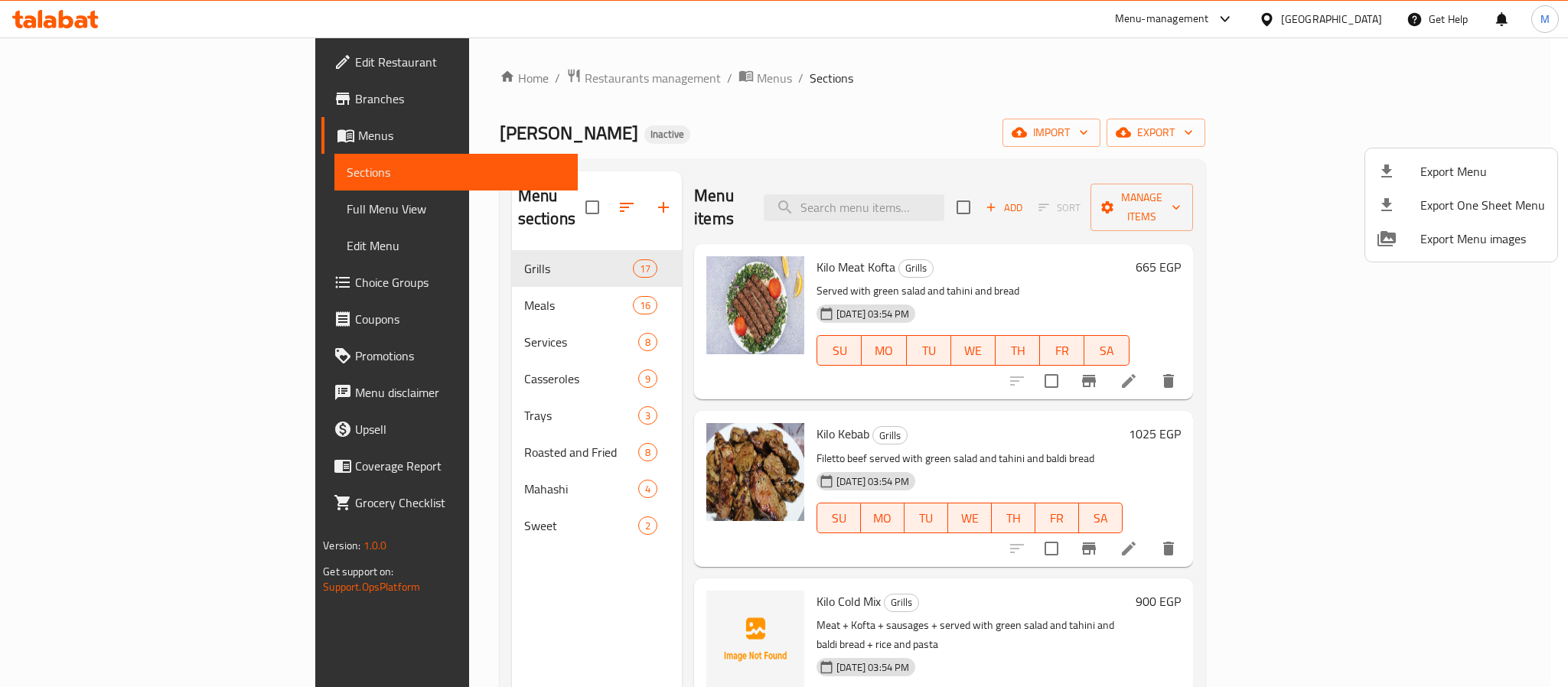
click at [92, 51] on div at bounding box center [784, 344] width 1568 height 687
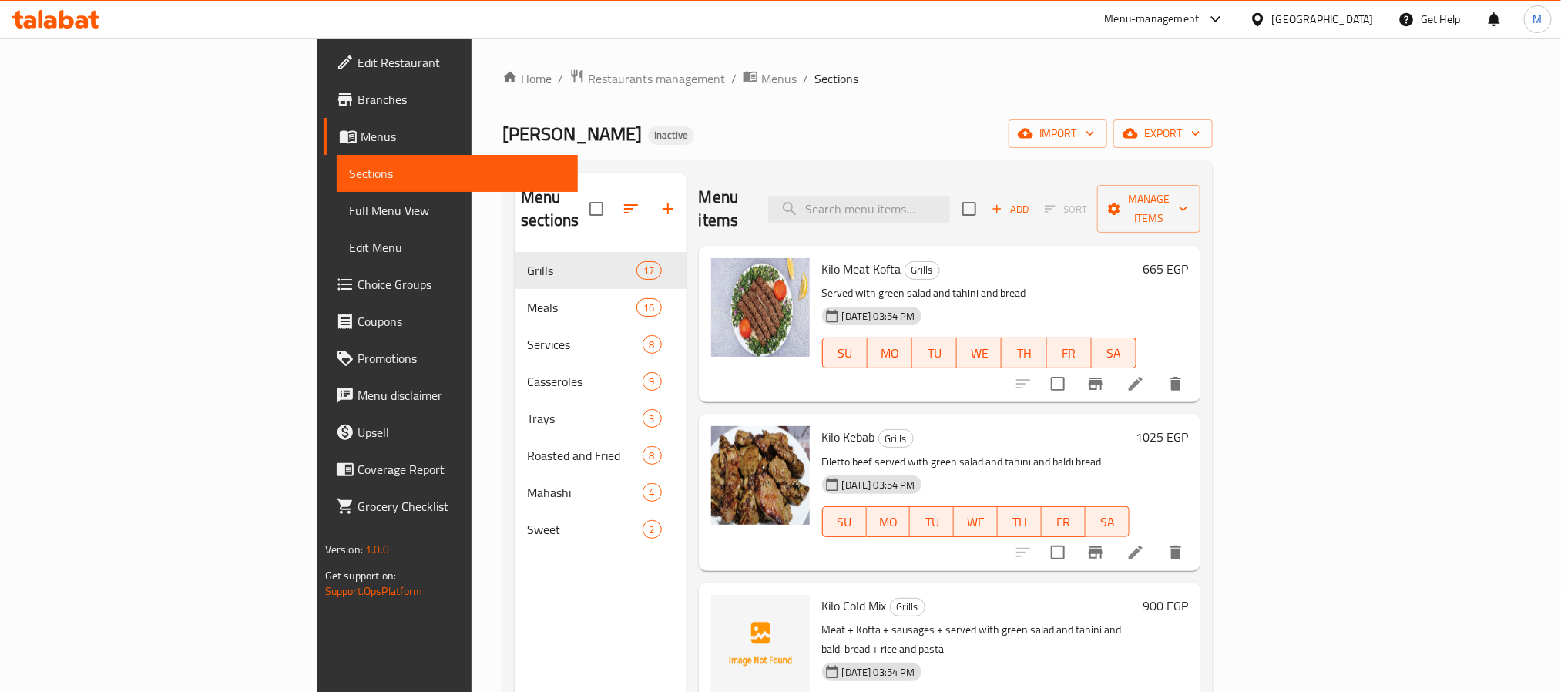
click at [358, 54] on span "Edit Restaurant" at bounding box center [462, 62] width 208 height 18
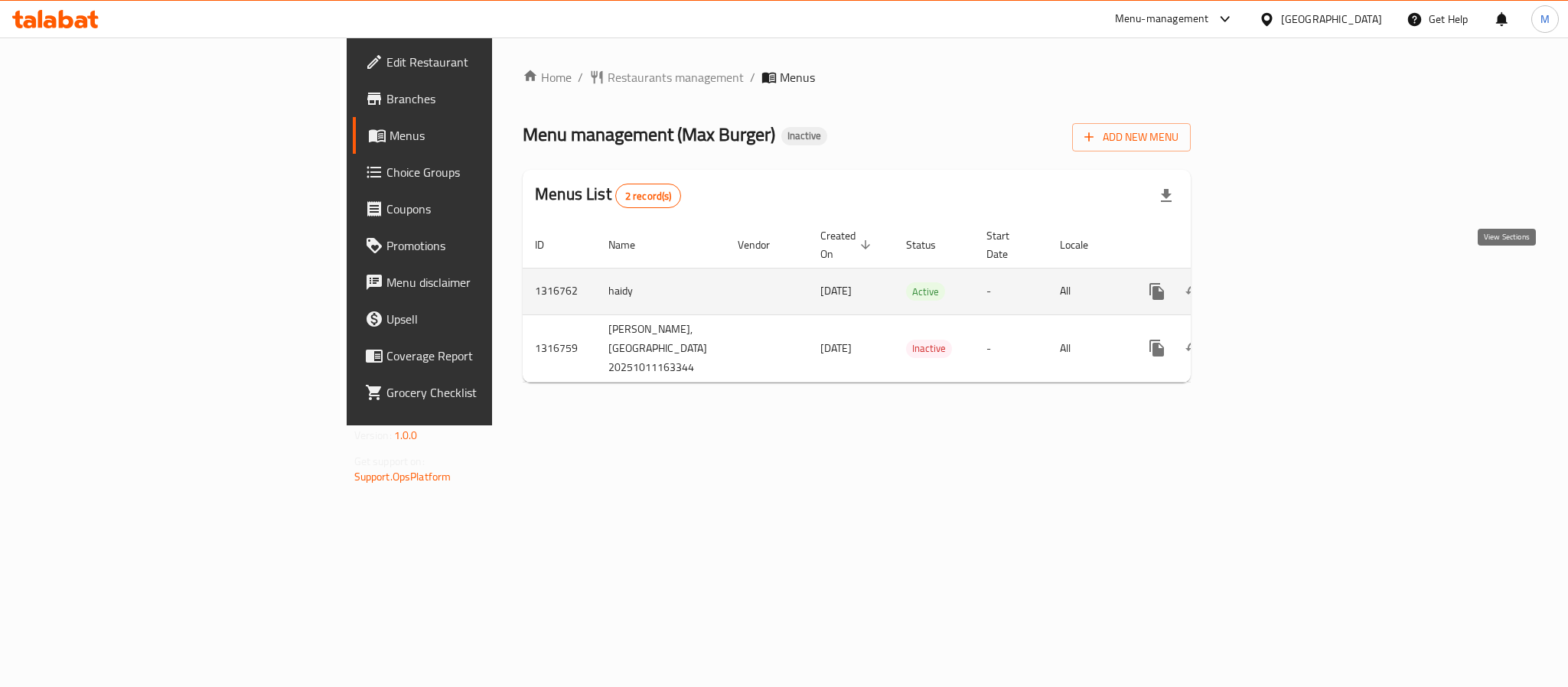
click at [1276, 282] on icon "enhanced table" at bounding box center [1267, 291] width 18 height 18
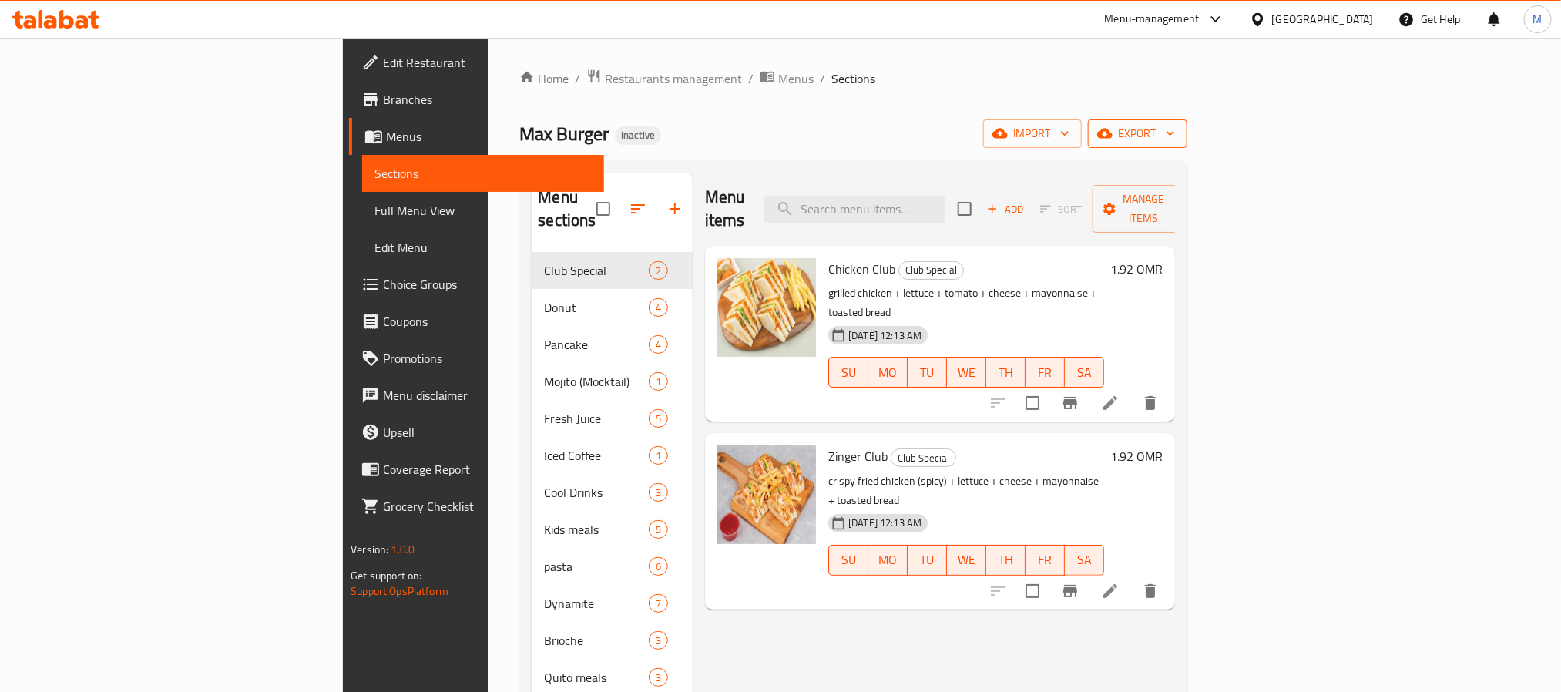
click at [1175, 132] on span "export" at bounding box center [1137, 133] width 75 height 19
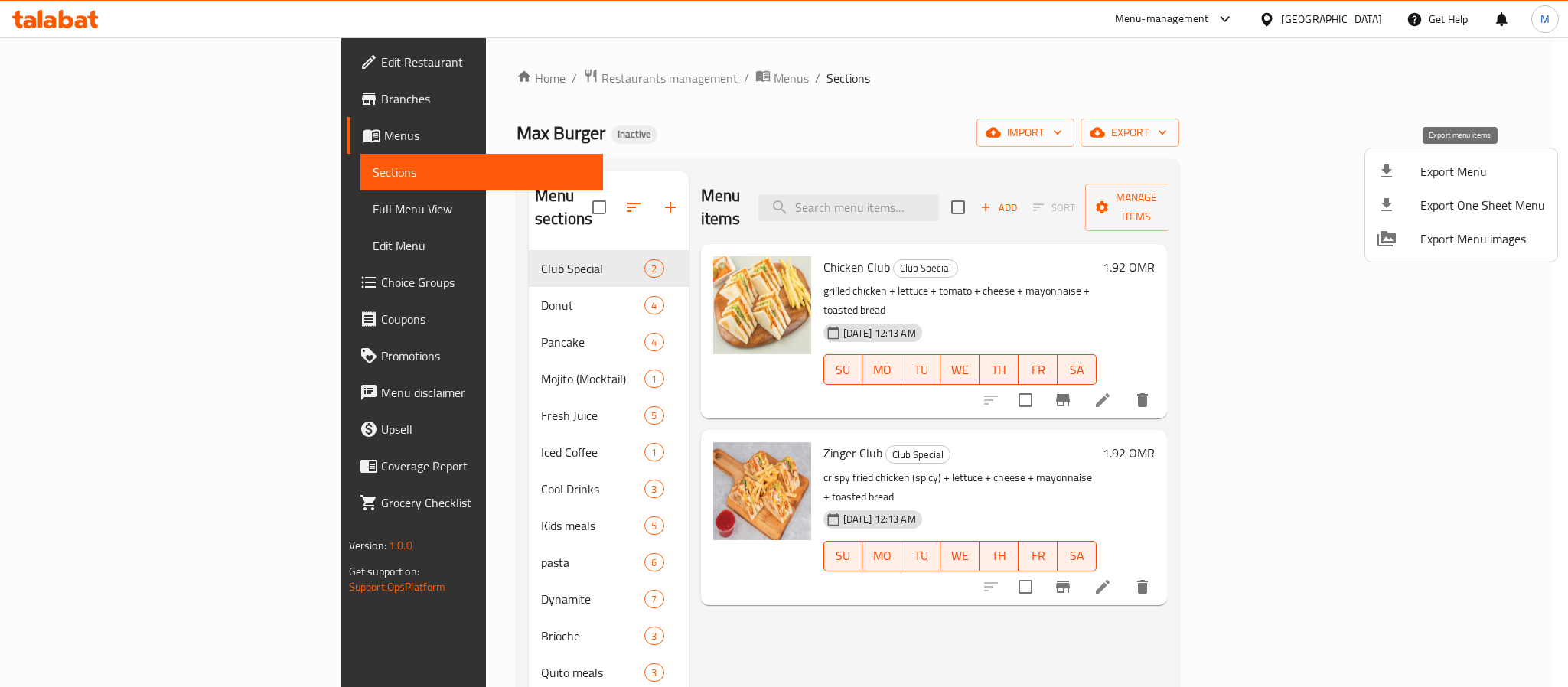
click at [1426, 173] on span "Export Menu" at bounding box center [1483, 171] width 125 height 18
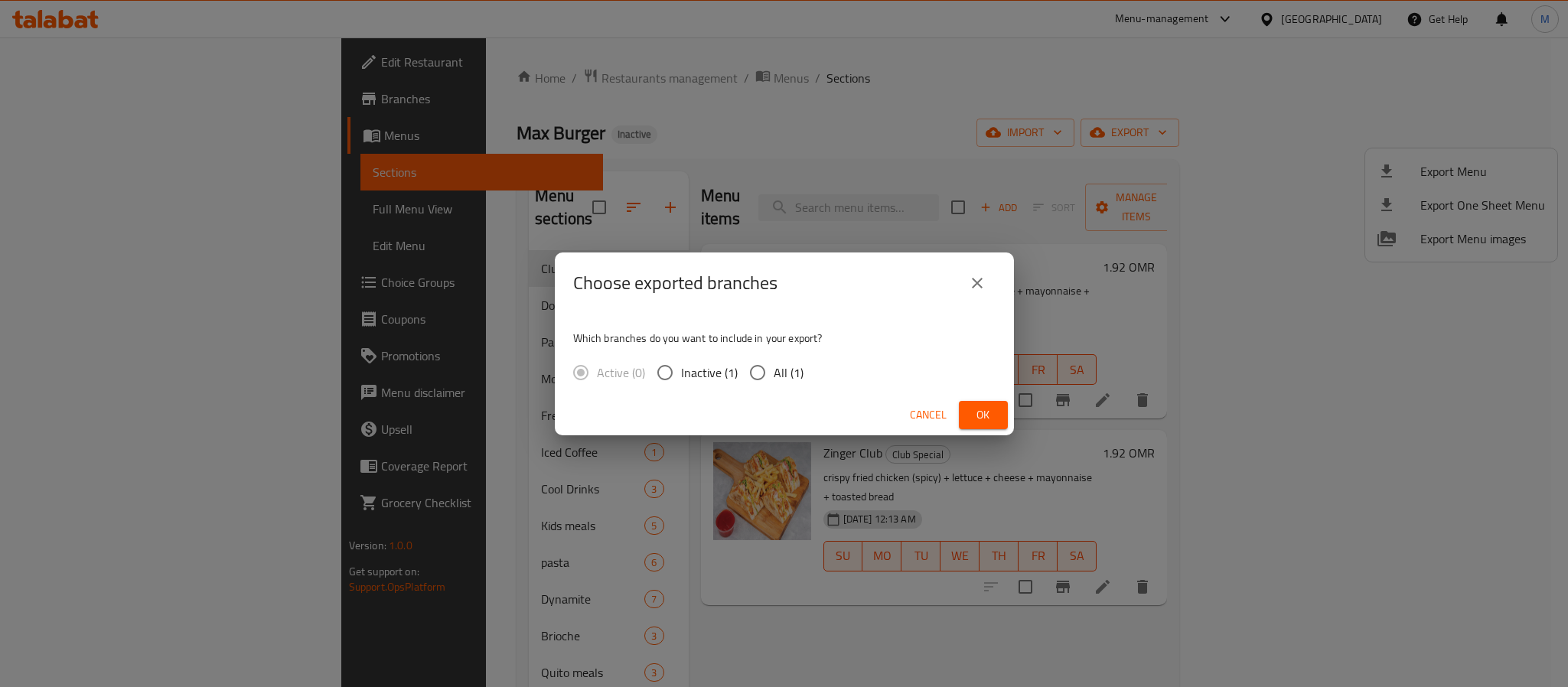
click at [759, 378] on input "All (1)" at bounding box center [758, 372] width 32 height 32
radio input "true"
click at [993, 407] on span "Ok" at bounding box center [983, 414] width 25 height 19
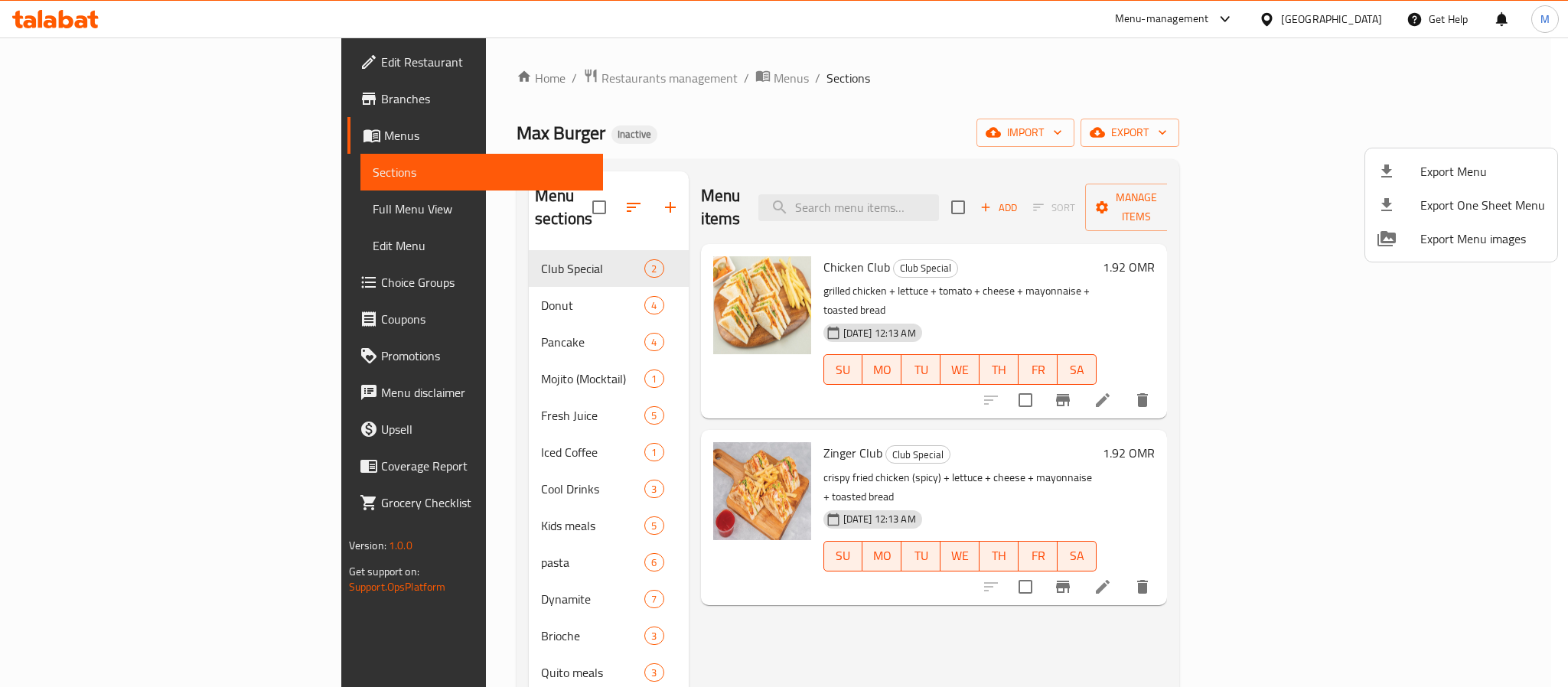
click at [1366, 22] on div at bounding box center [784, 344] width 1568 height 687
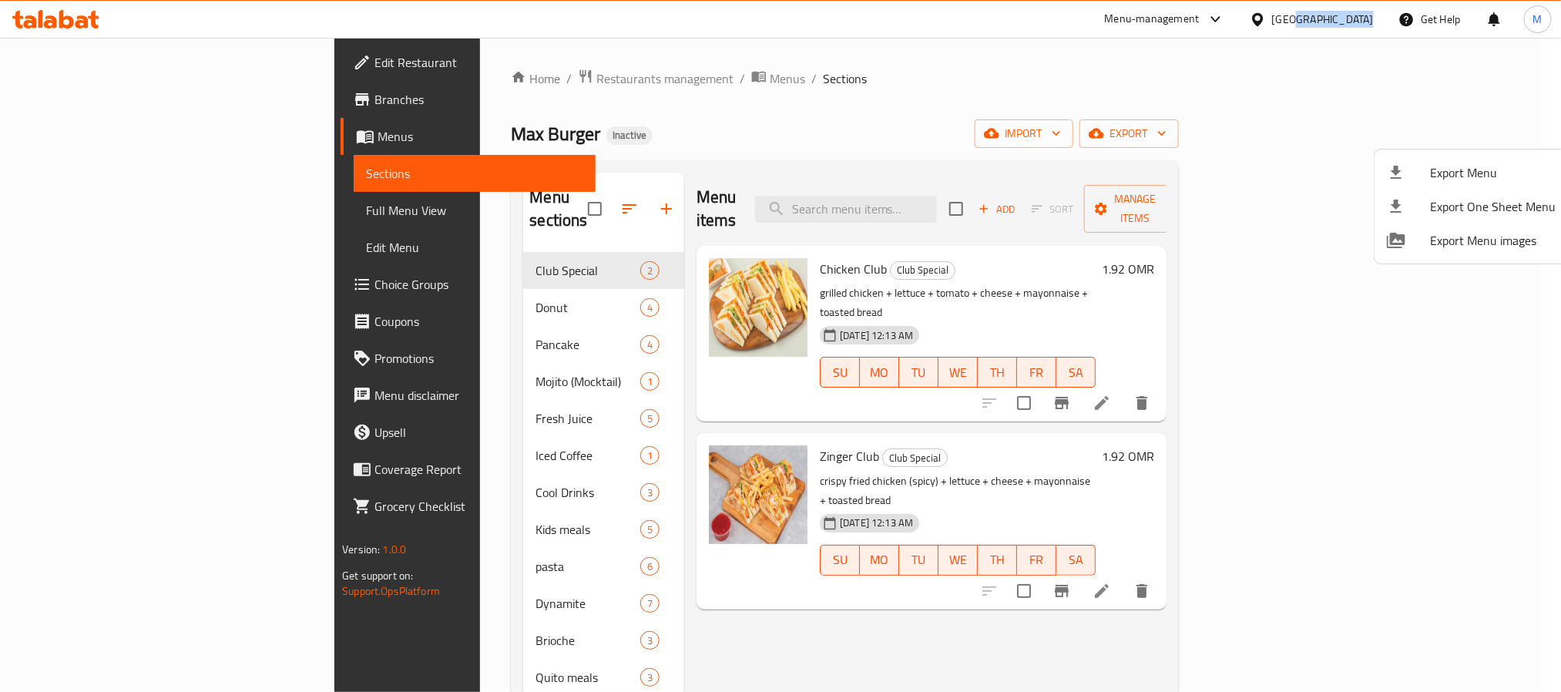
click at [1376, 22] on div "[GEOGRAPHIC_DATA]" at bounding box center [1312, 19] width 149 height 37
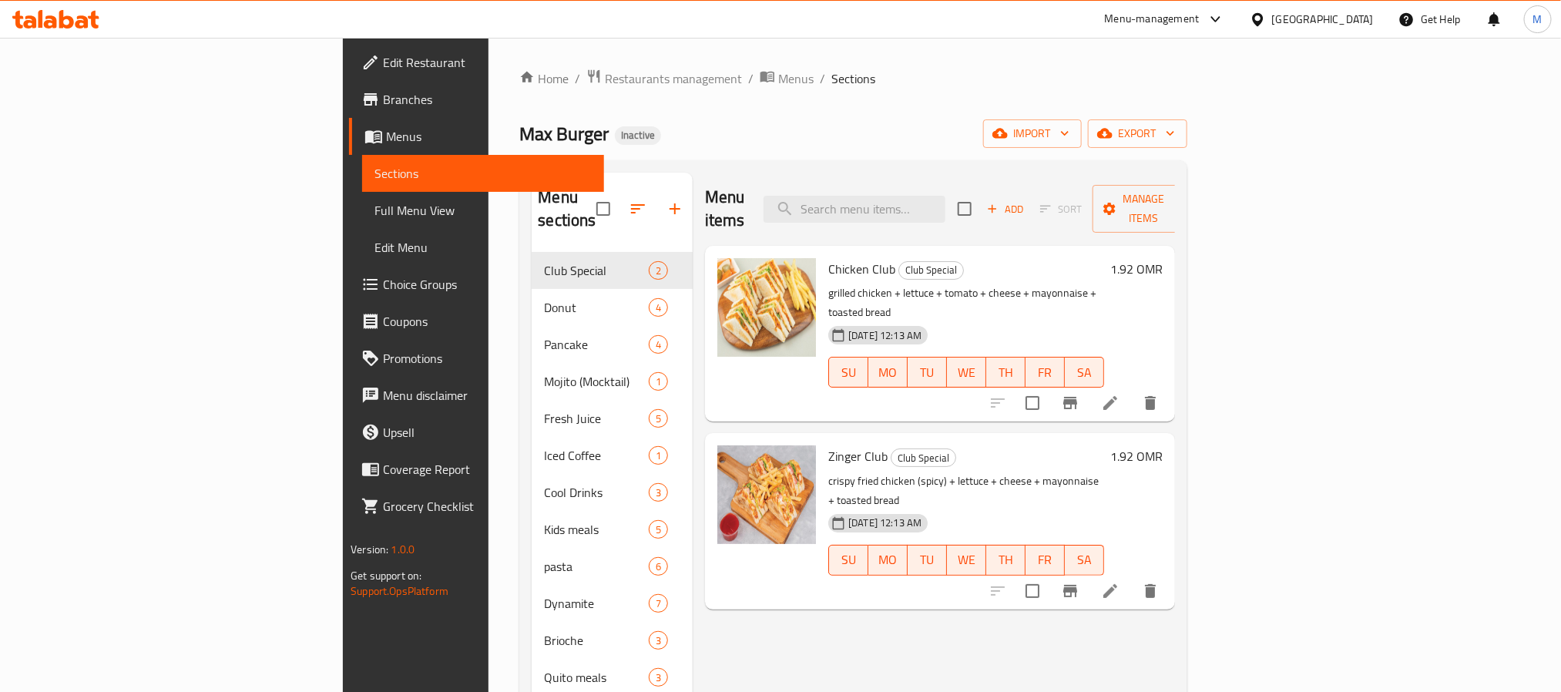
click at [1352, 22] on div "[GEOGRAPHIC_DATA]" at bounding box center [1323, 19] width 102 height 17
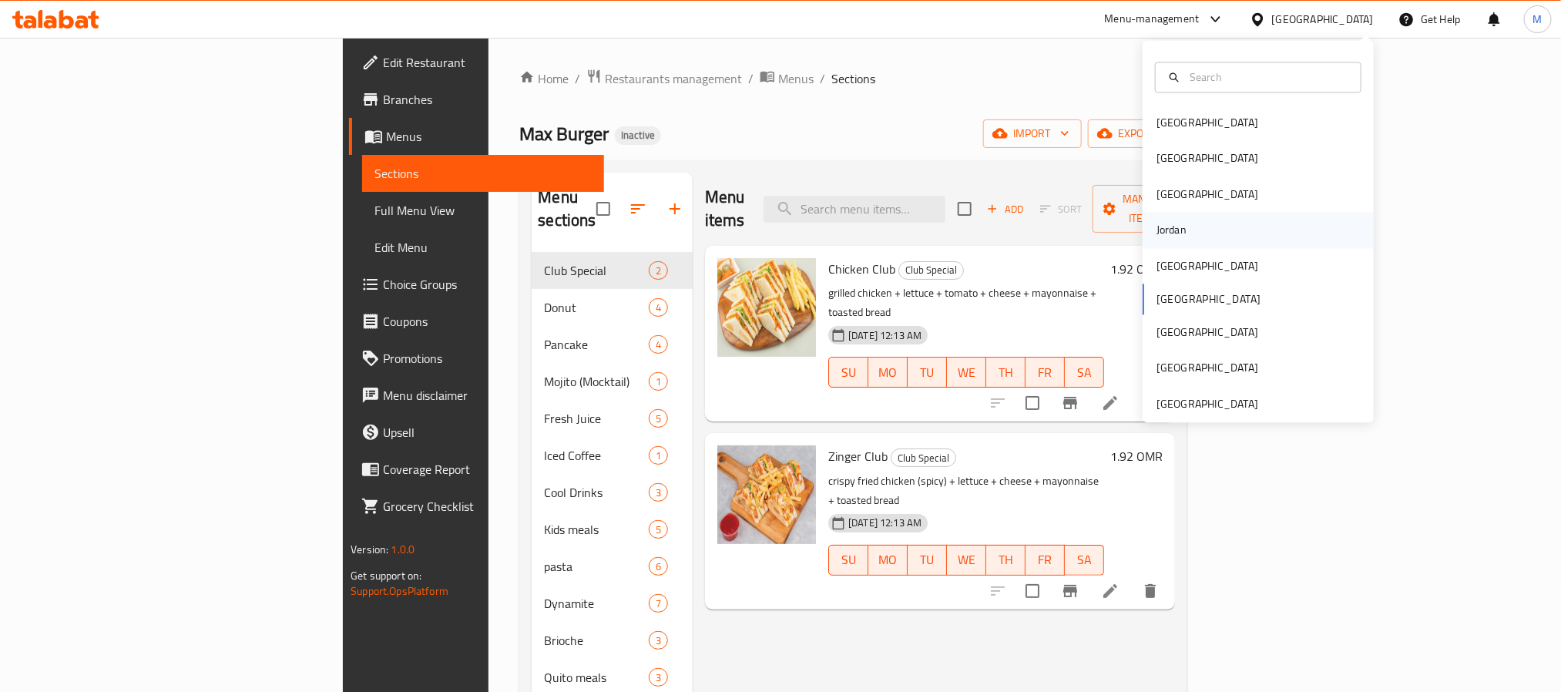
click at [1189, 215] on div "Jordan" at bounding box center [1258, 230] width 231 height 35
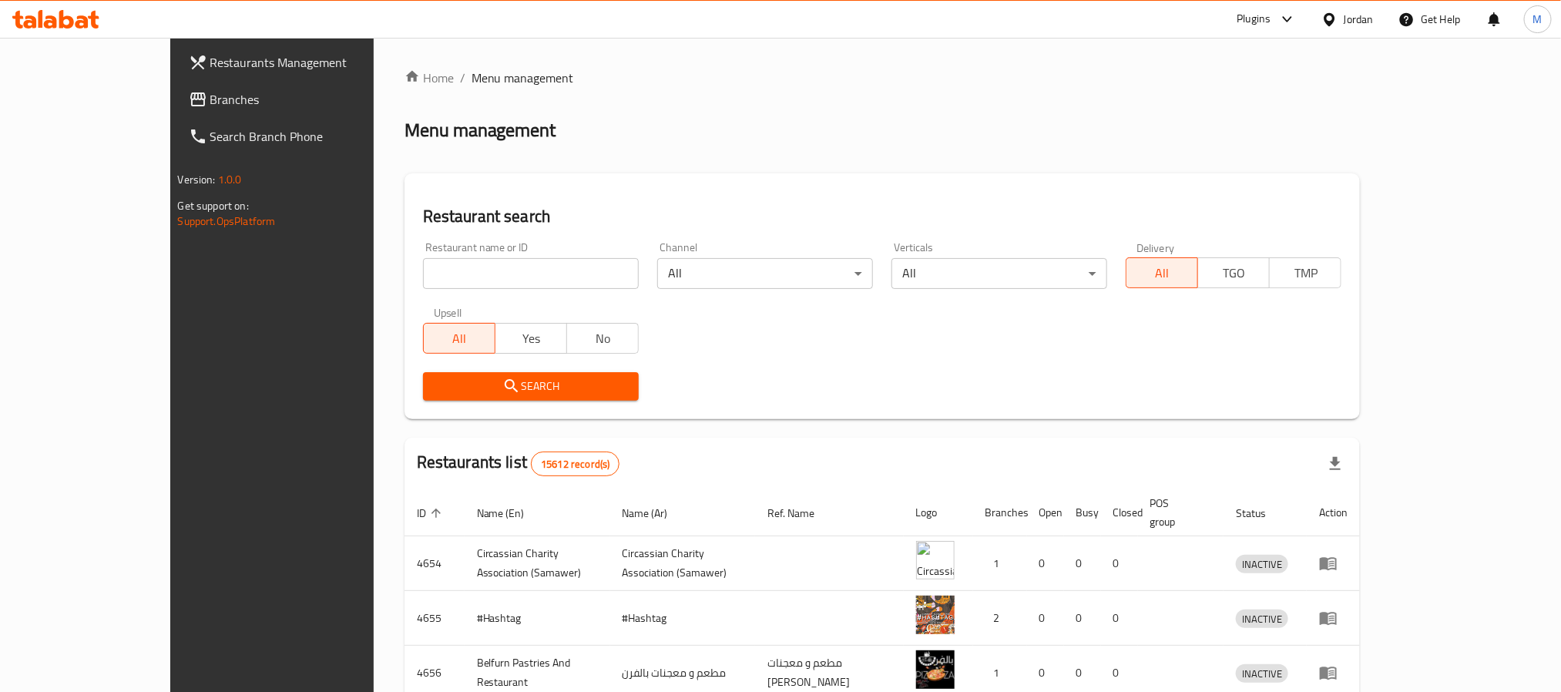
click at [210, 96] on span "Branches" at bounding box center [314, 99] width 208 height 18
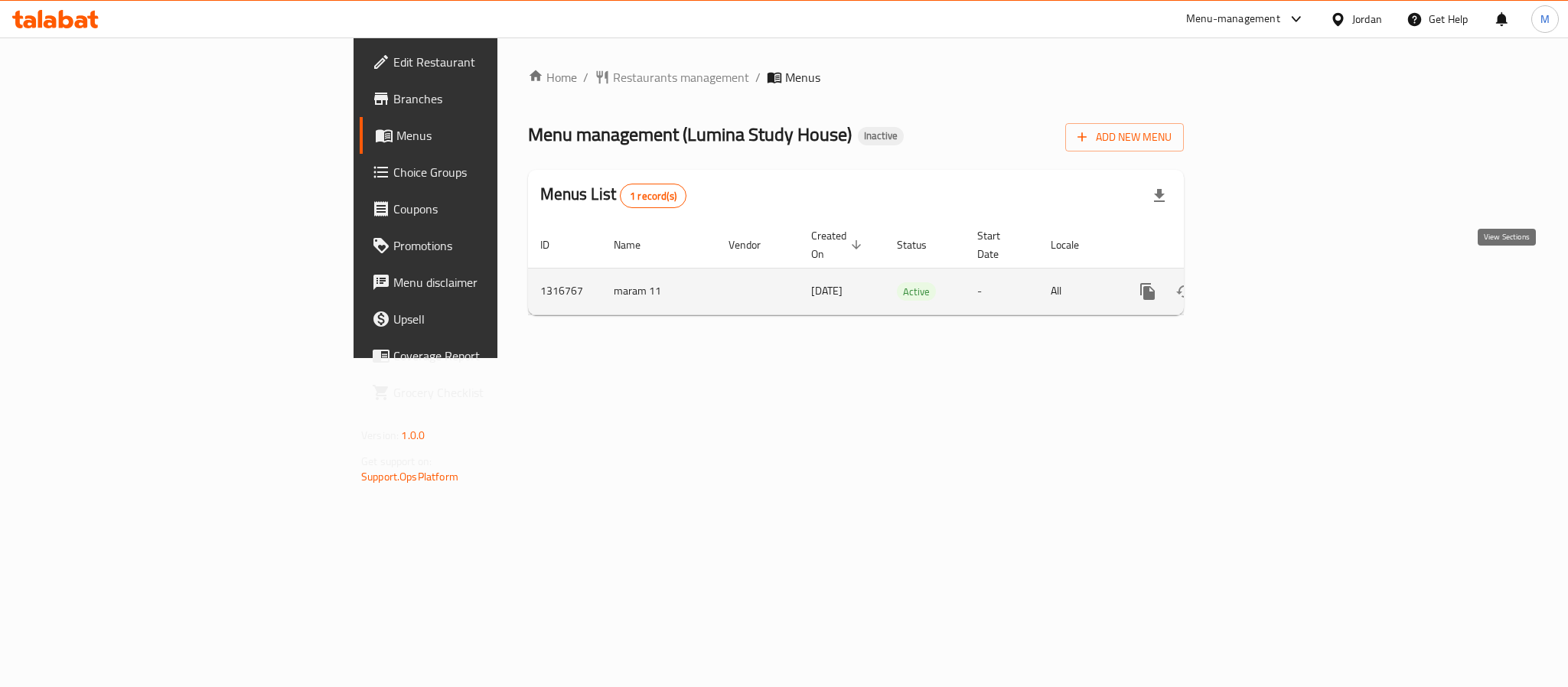
click at [1267, 282] on icon "enhanced table" at bounding box center [1258, 291] width 18 height 18
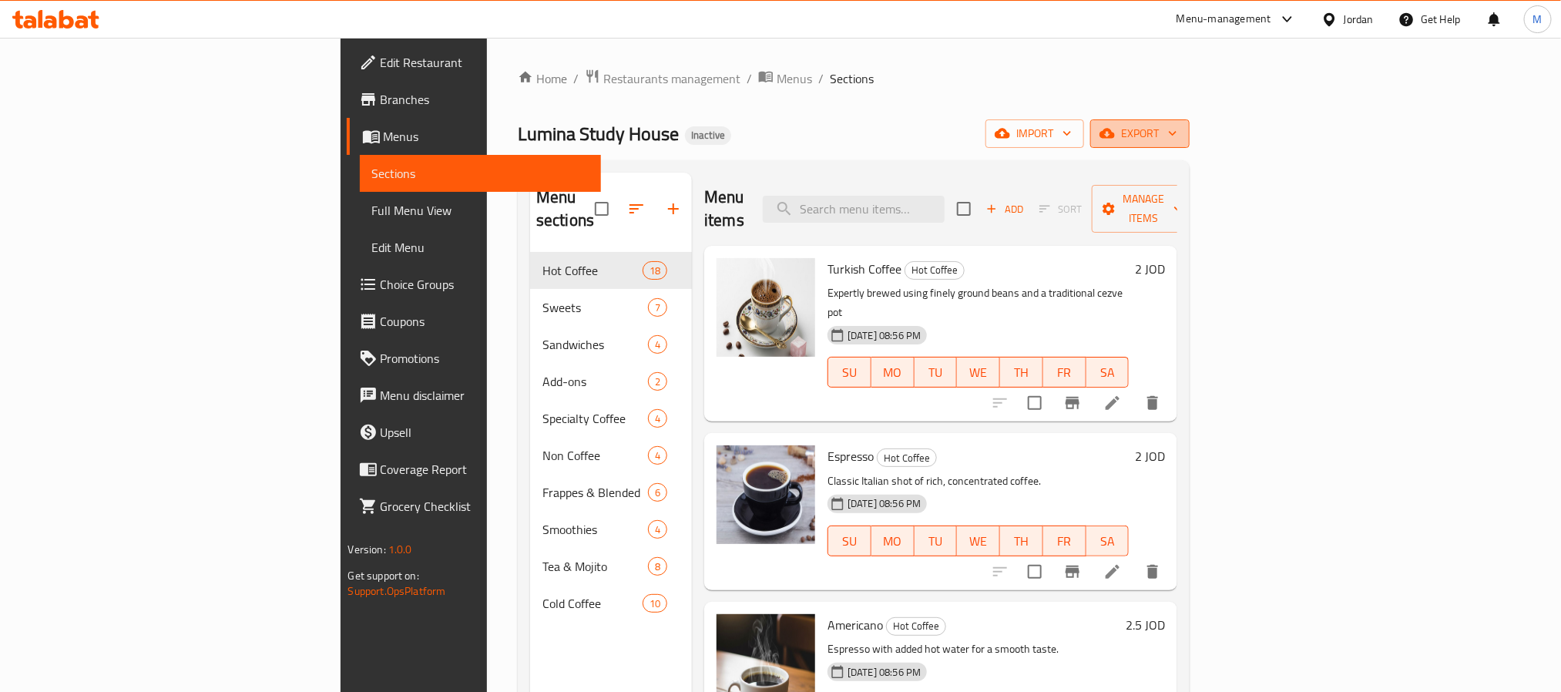
click at [1178, 143] on span "export" at bounding box center [1140, 133] width 75 height 19
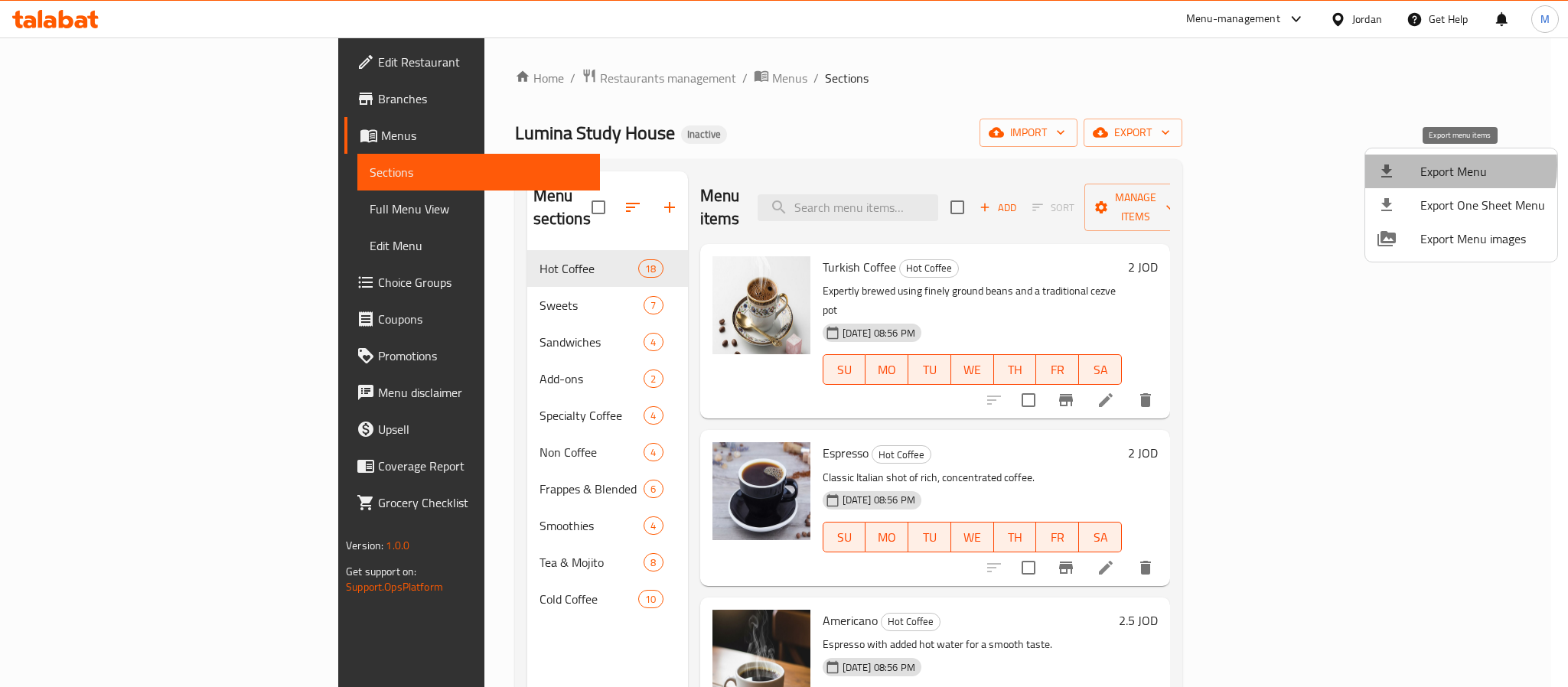
click at [1430, 165] on span "Export Menu" at bounding box center [1483, 171] width 125 height 18
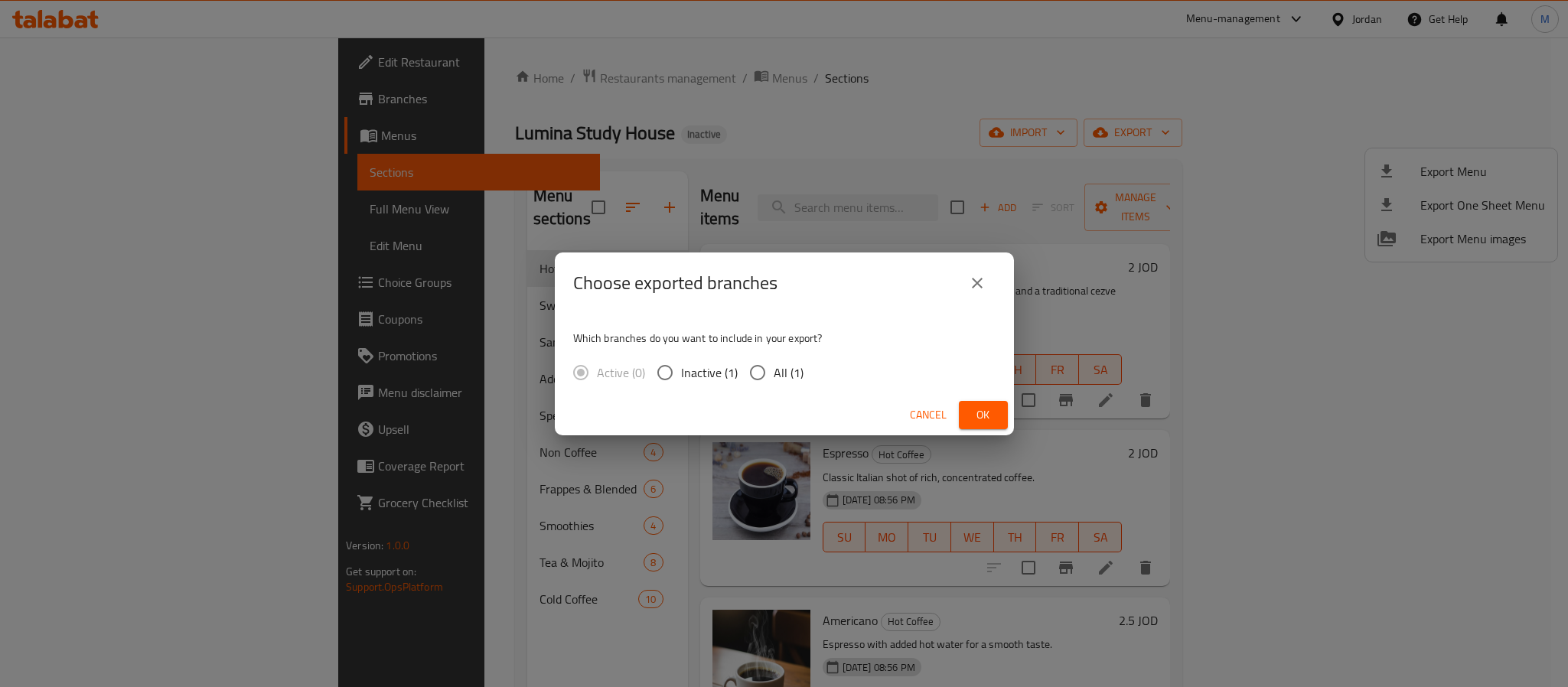
click at [772, 374] on input "All (1)" at bounding box center [758, 372] width 32 height 32
radio input "true"
drag, startPoint x: 997, startPoint y: 415, endPoint x: 1025, endPoint y: 379, distance: 45.6
click at [999, 415] on button "Ok" at bounding box center [983, 415] width 49 height 29
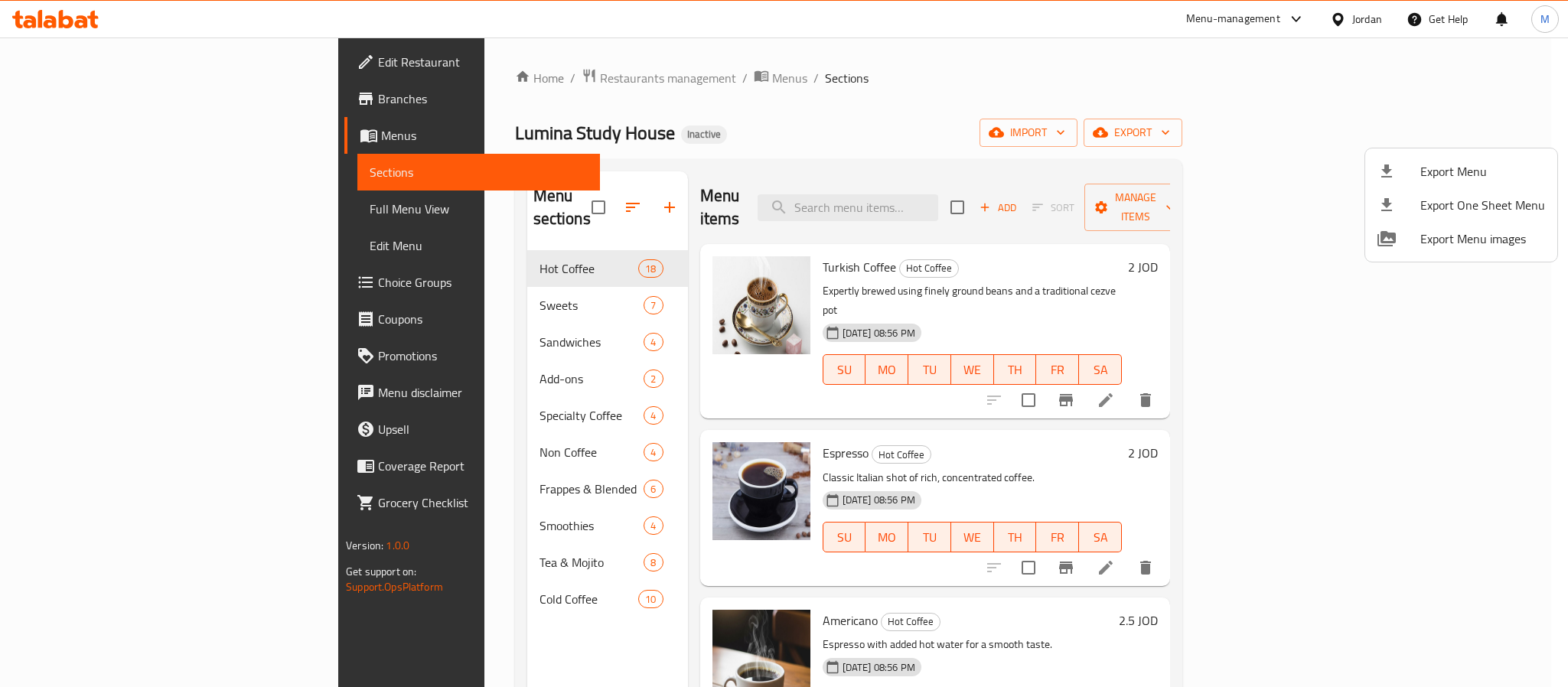
click at [1347, 28] on div at bounding box center [784, 344] width 1568 height 687
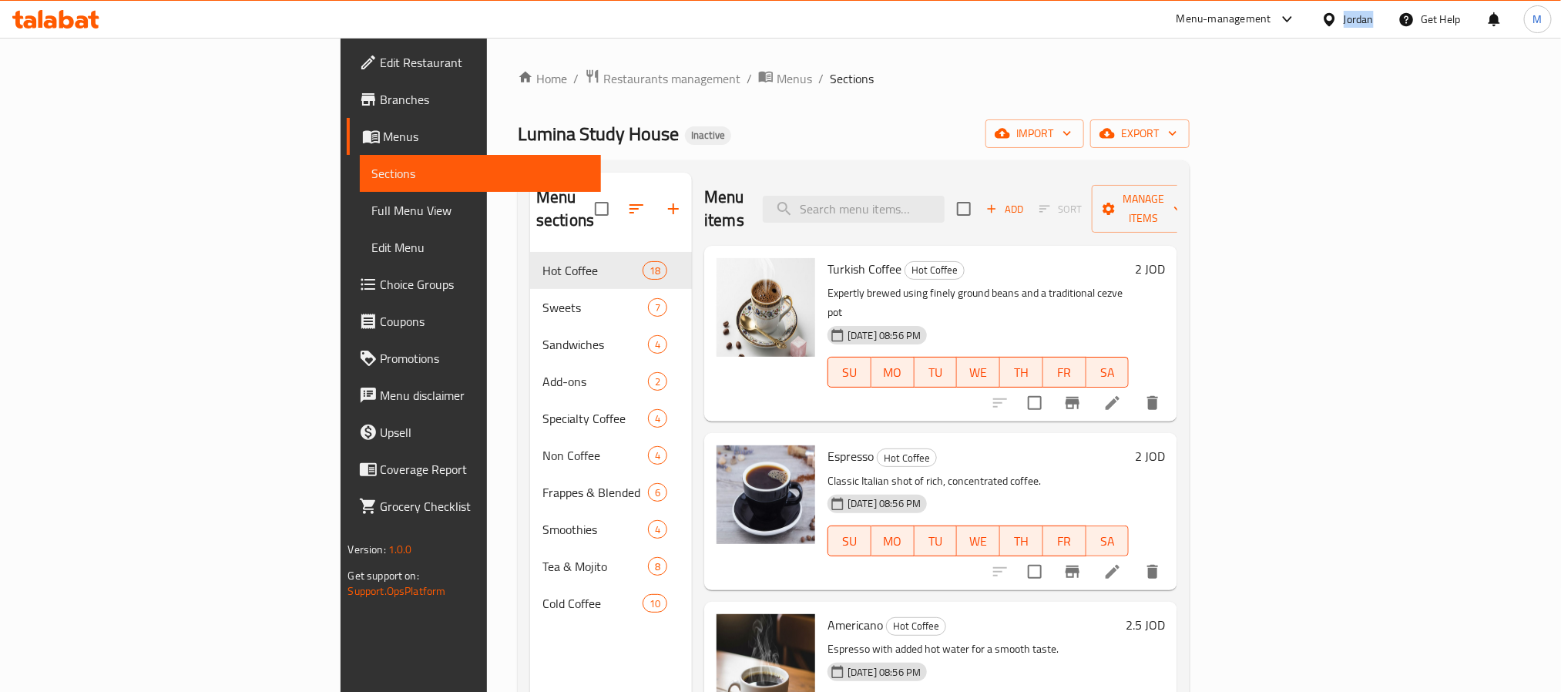
click at [1356, 28] on div "Jordan" at bounding box center [1359, 19] width 30 height 17
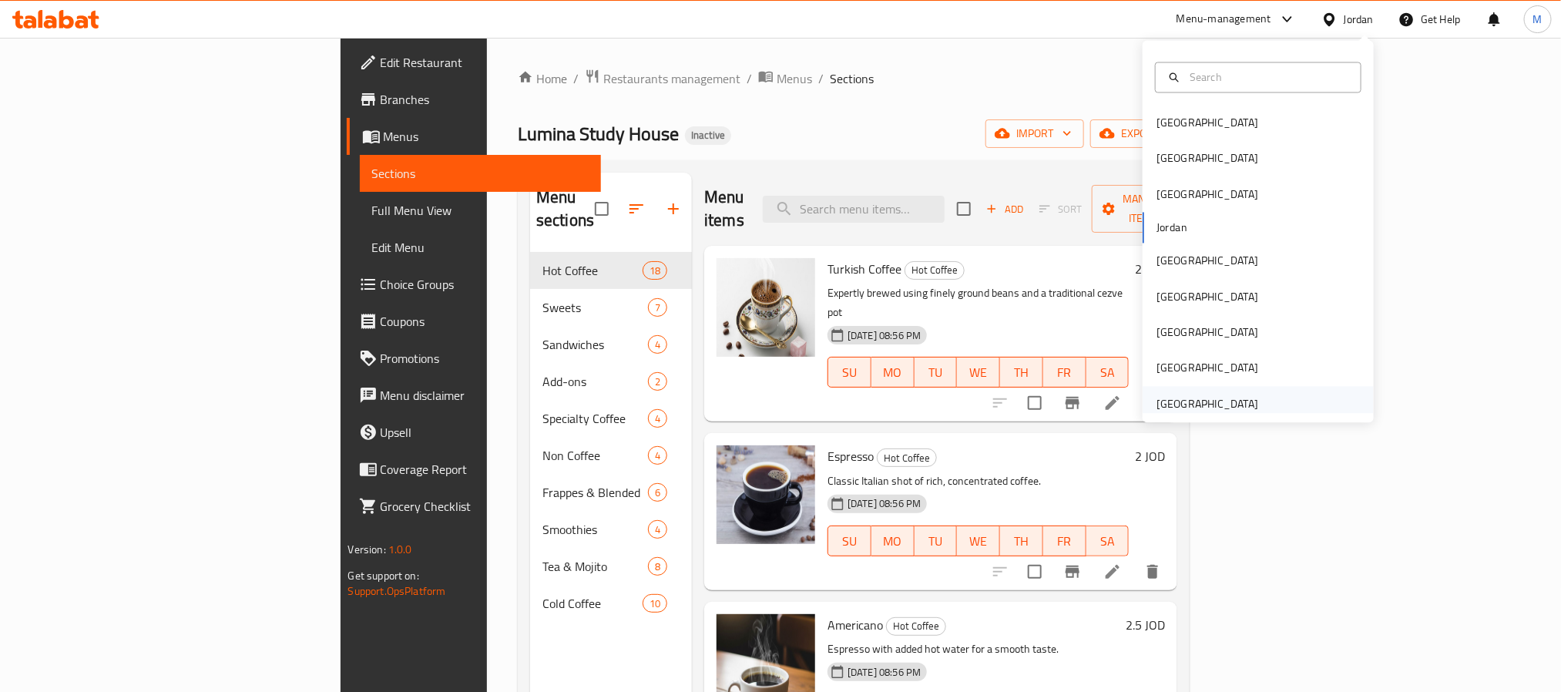
click at [1269, 402] on div "[GEOGRAPHIC_DATA]" at bounding box center [1258, 403] width 231 height 35
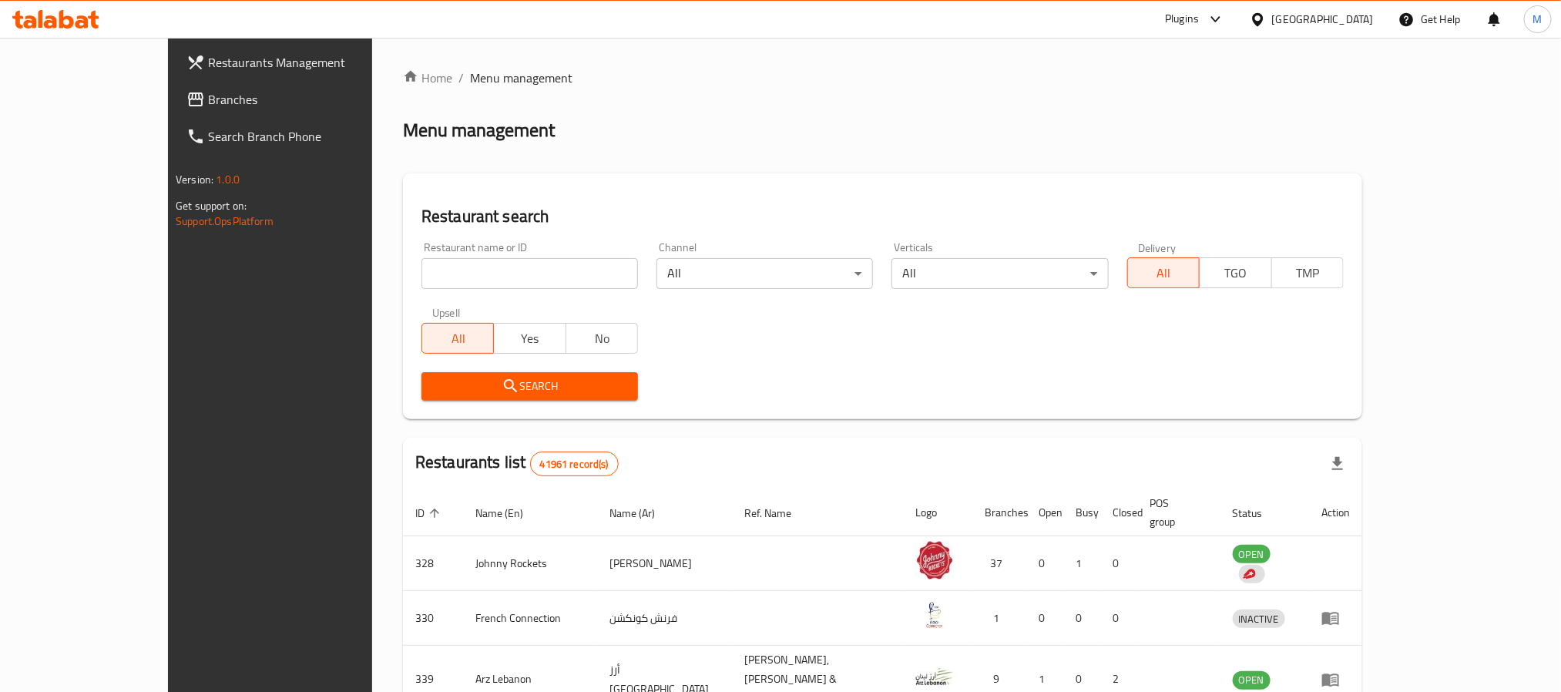
click at [186, 96] on icon at bounding box center [195, 99] width 18 height 18
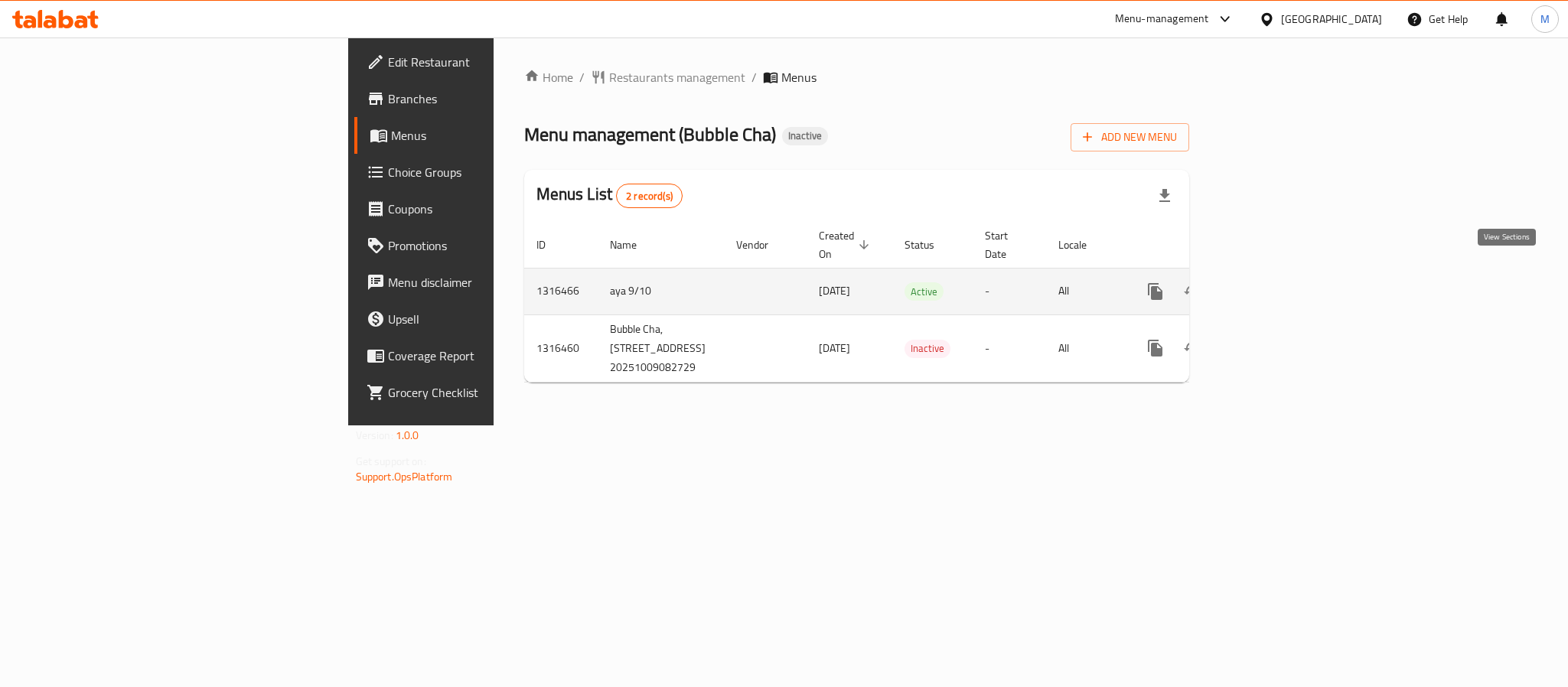
click at [1284, 273] on link "enhanced table" at bounding box center [1265, 291] width 37 height 37
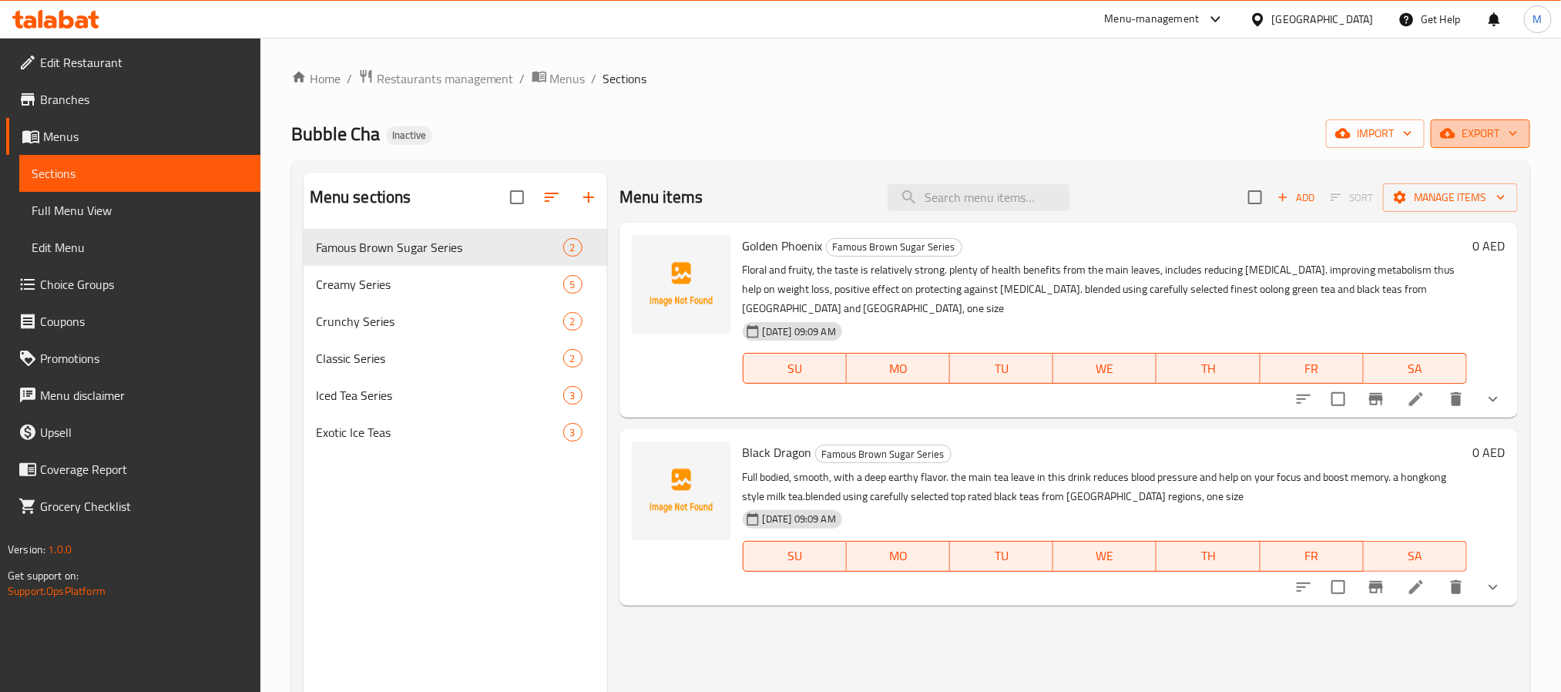
click at [1476, 126] on span "export" at bounding box center [1480, 133] width 75 height 19
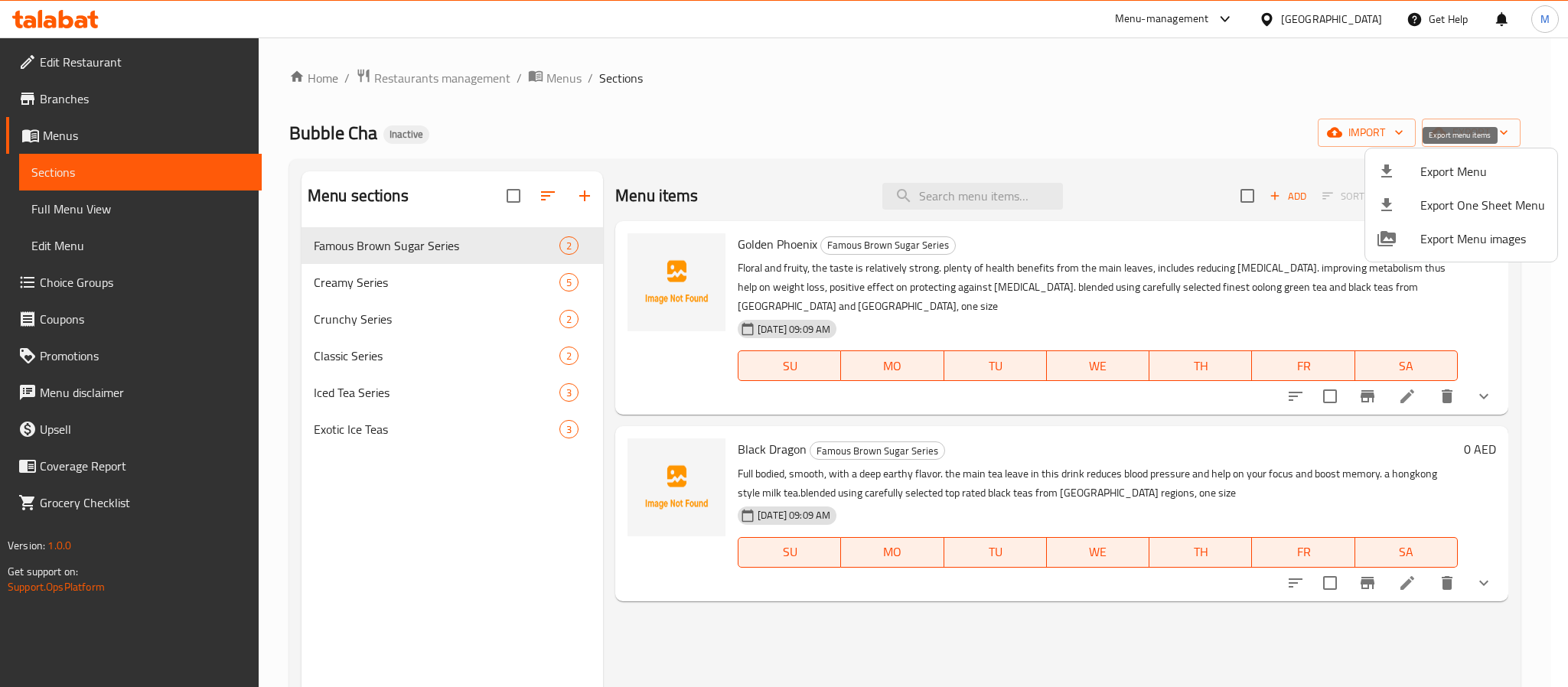
click at [1426, 171] on span "Export Menu" at bounding box center [1483, 171] width 125 height 18
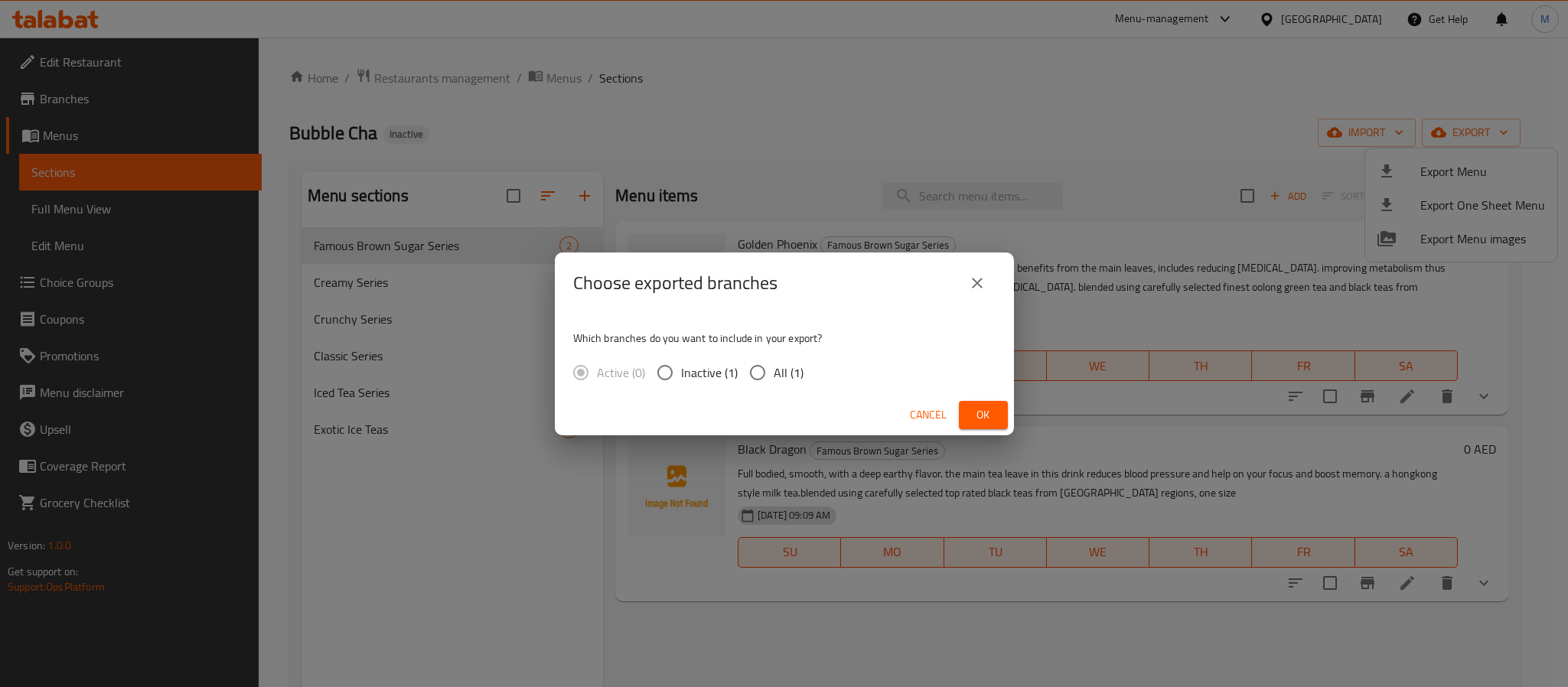
click at [780, 360] on label "All (1)" at bounding box center [773, 372] width 62 height 32
click at [774, 360] on input "All (1)" at bounding box center [758, 372] width 32 height 32
radio input "true"
click at [971, 409] on span "Ok" at bounding box center [983, 414] width 25 height 19
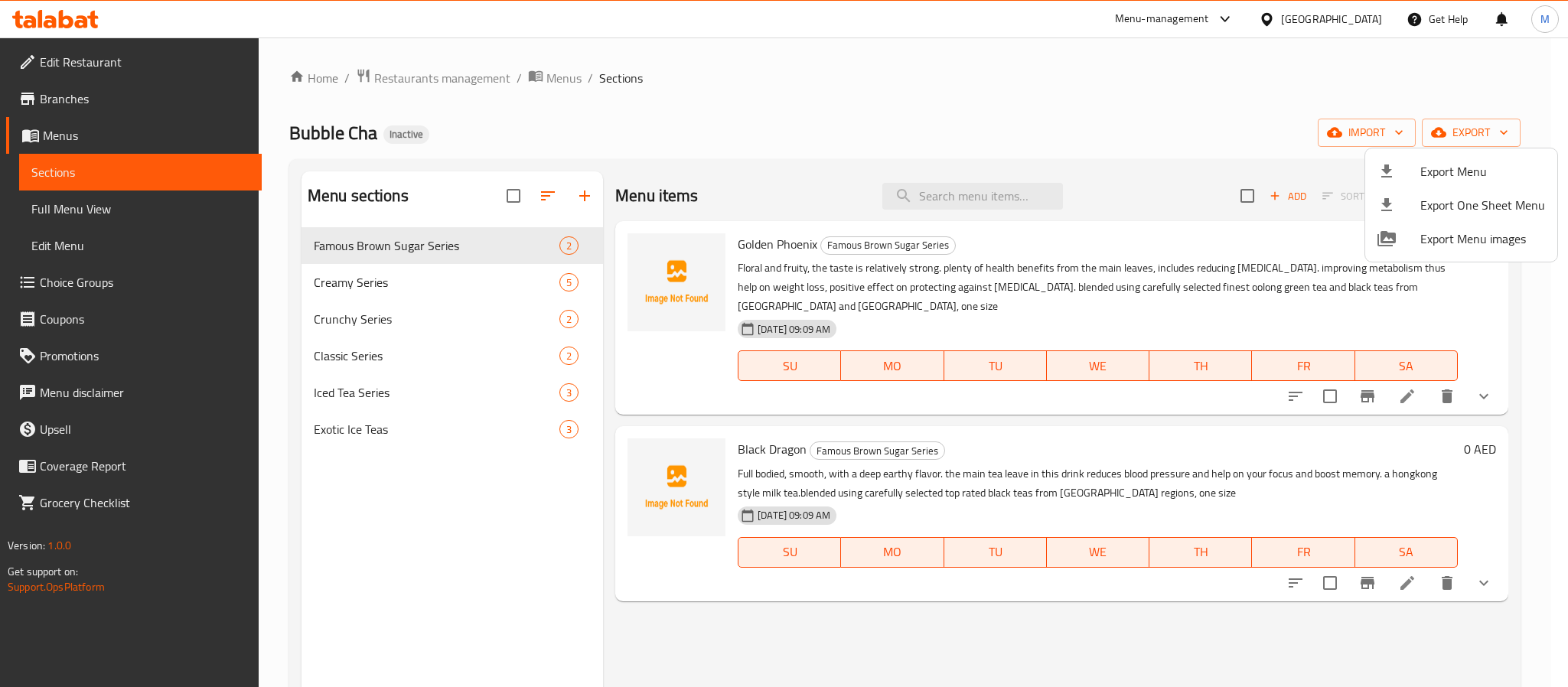
click at [435, 69] on div at bounding box center [784, 344] width 1568 height 687
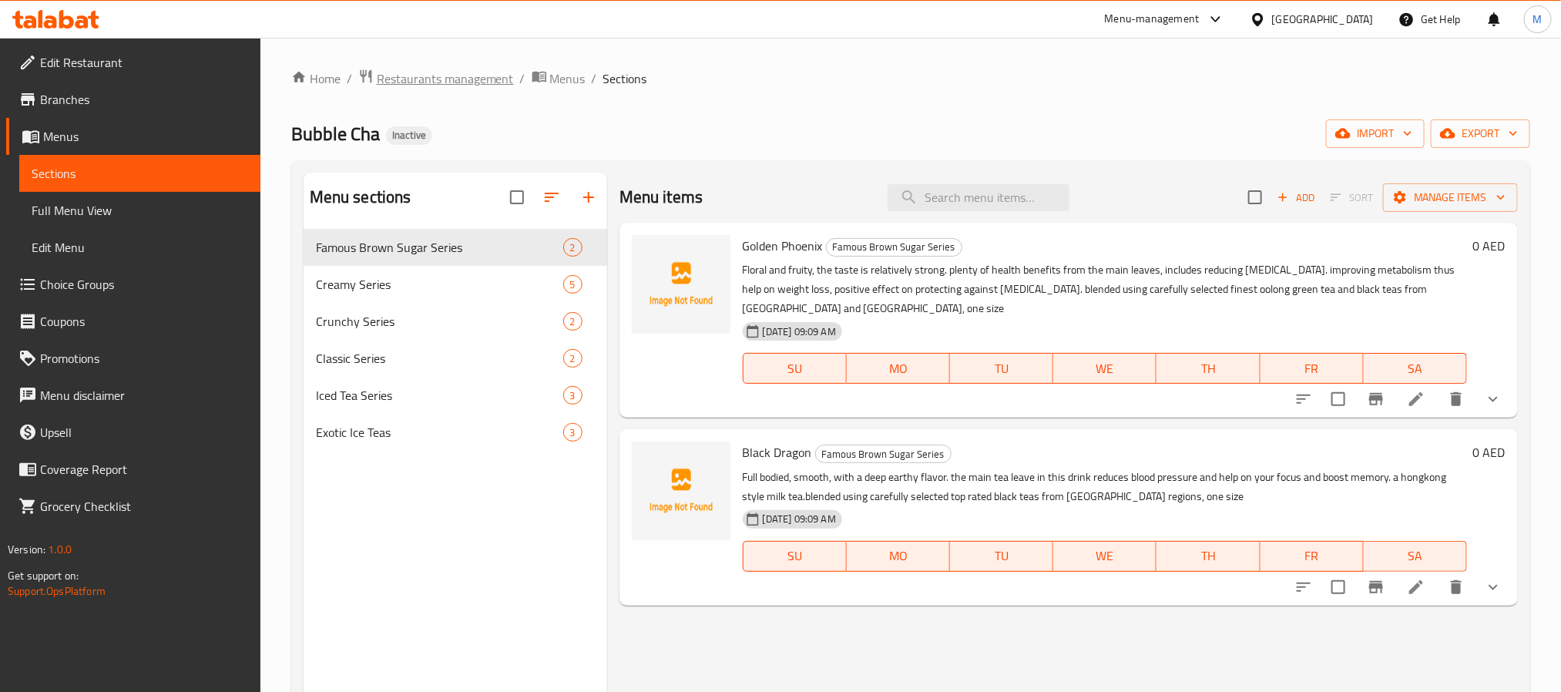
click at [438, 70] on span "Restaurants management" at bounding box center [445, 78] width 137 height 18
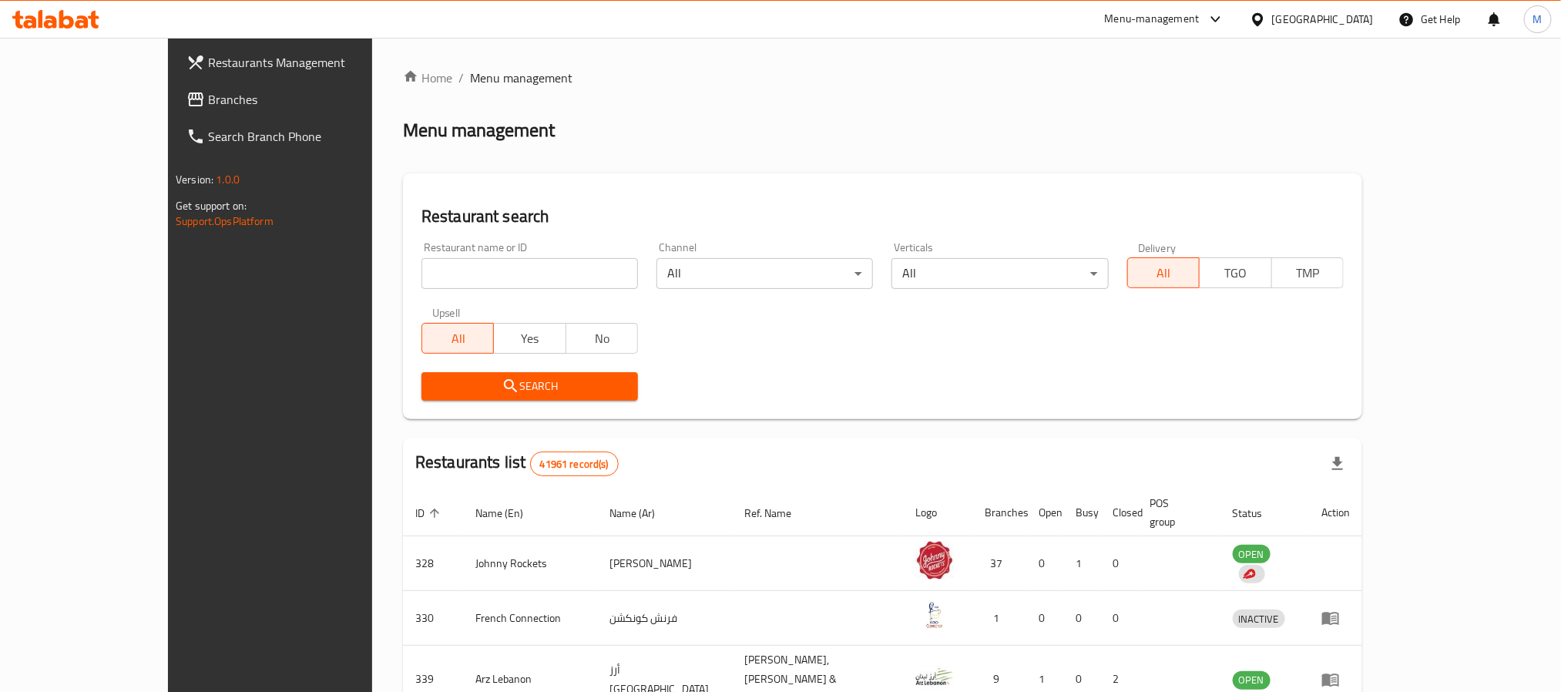
drag, startPoint x: 52, startPoint y: 91, endPoint x: 93, endPoint y: 97, distance: 42.1
click at [208, 91] on span "Branches" at bounding box center [312, 99] width 208 height 18
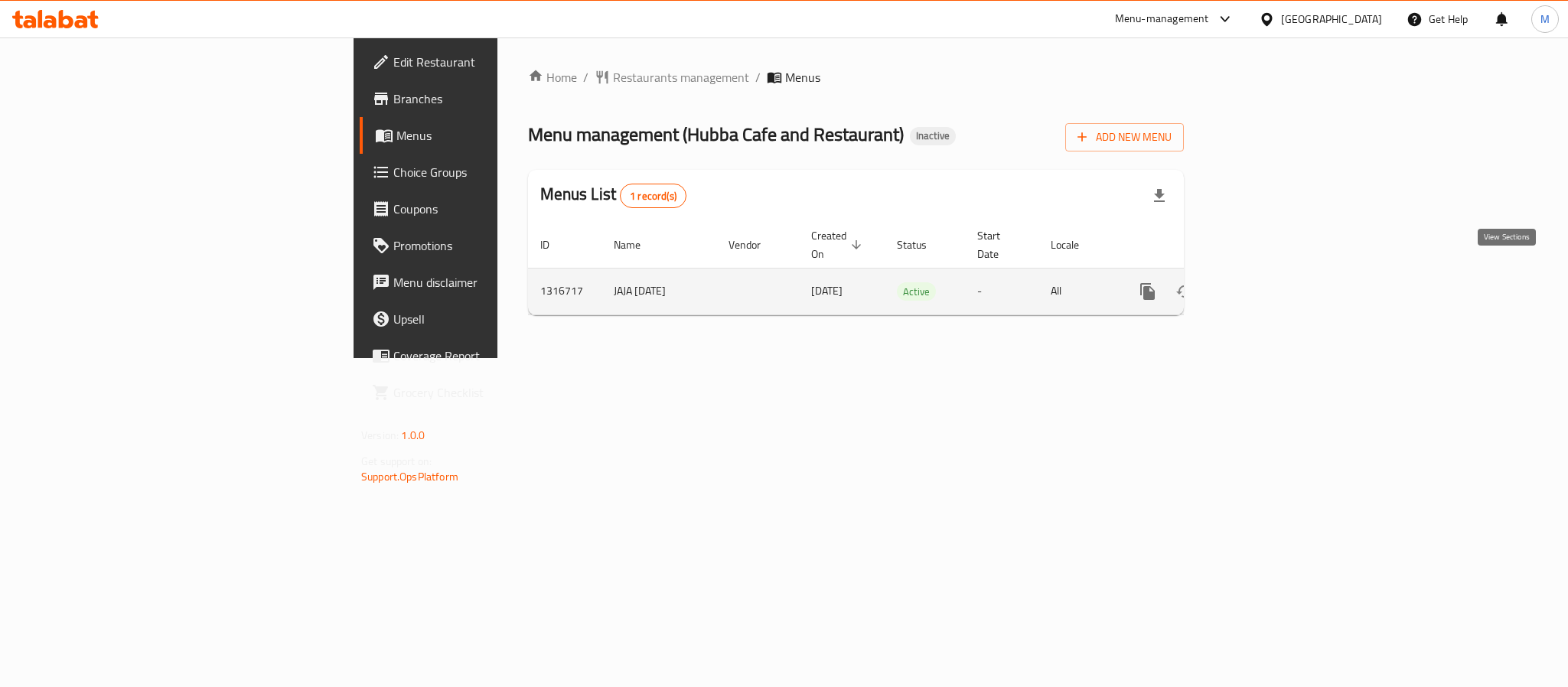
click at [1267, 282] on icon "enhanced table" at bounding box center [1258, 291] width 18 height 18
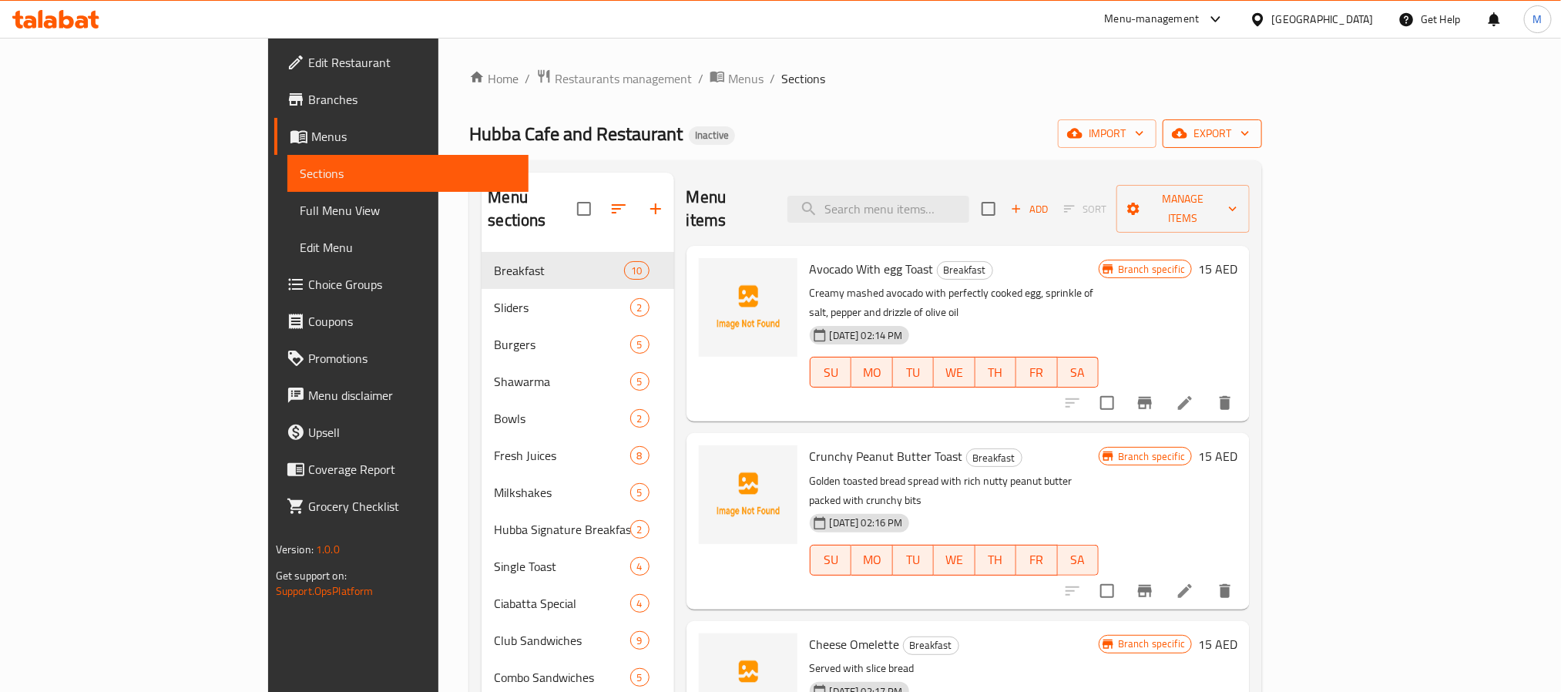
click at [1250, 129] on span "export" at bounding box center [1212, 133] width 75 height 19
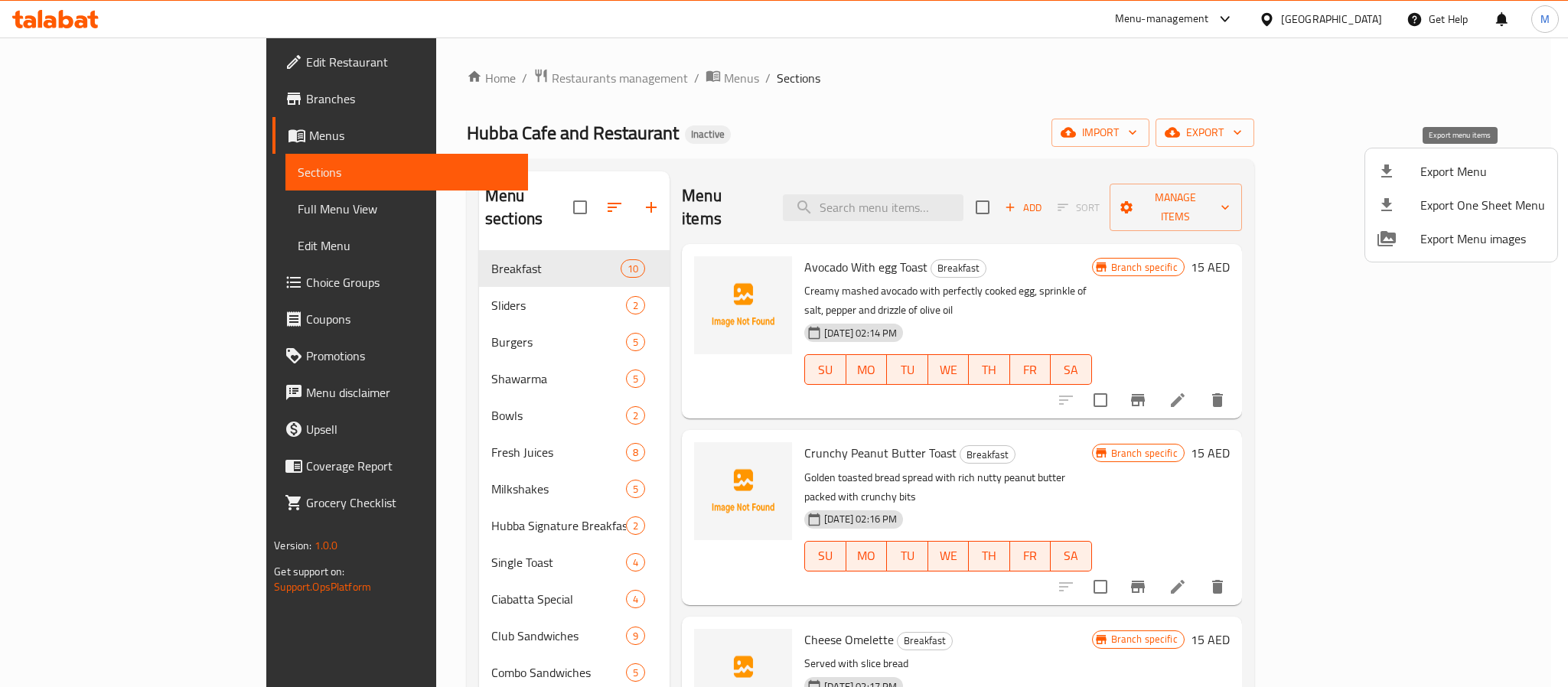
click at [1438, 170] on span "Export Menu" at bounding box center [1483, 171] width 125 height 18
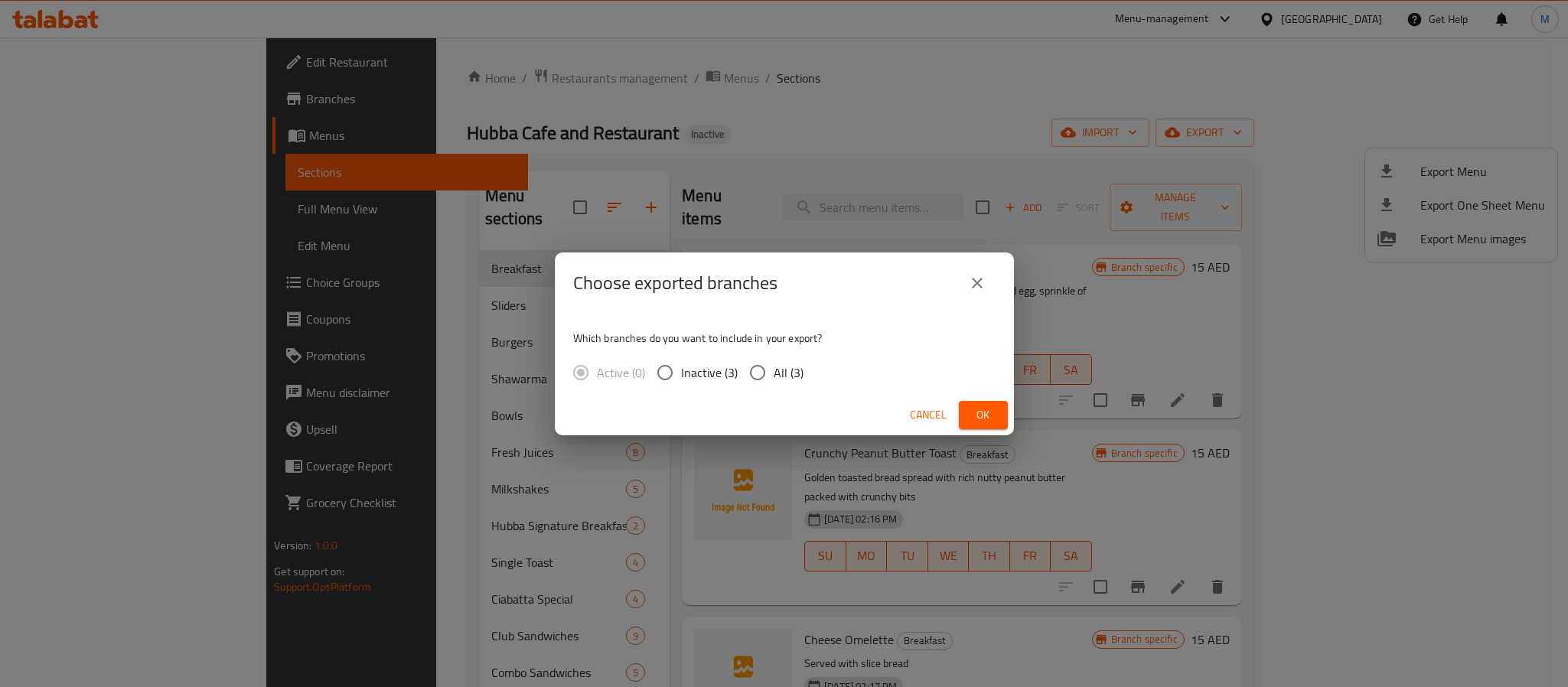
click at [789, 363] on span "All (3)" at bounding box center [788, 372] width 30 height 18
click at [774, 363] on input "All (3)" at bounding box center [758, 372] width 32 height 32
radio input "true"
click at [987, 416] on span "Ok" at bounding box center [983, 414] width 25 height 19
